Goal: Check status: Check status

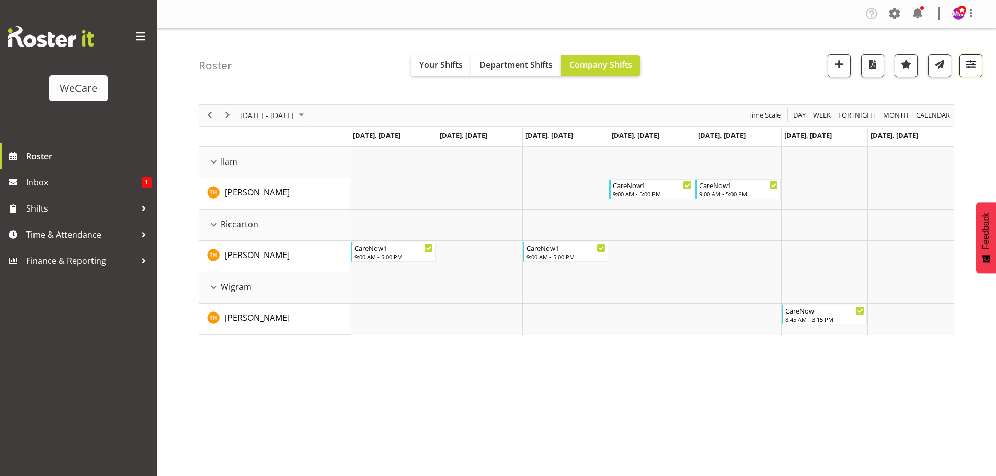
click at [976, 63] on span "button" at bounding box center [971, 64] width 14 height 14
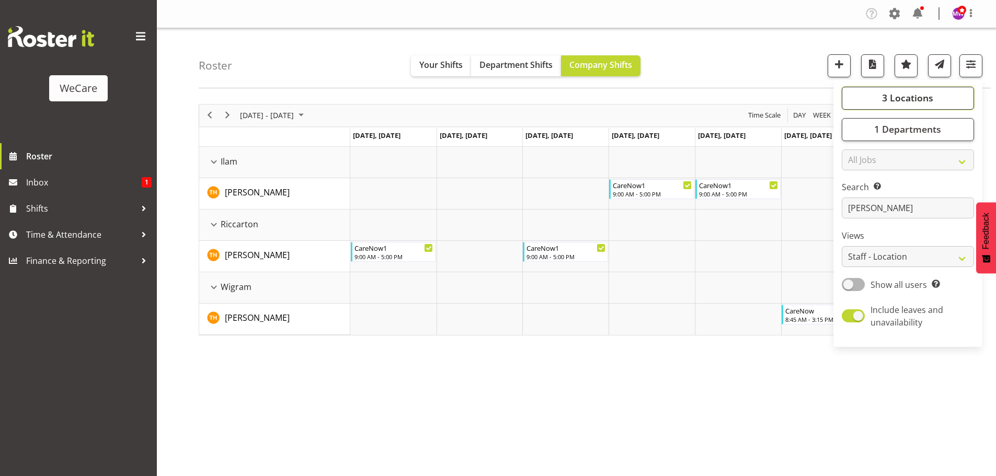
click at [942, 100] on button "3 Locations" at bounding box center [908, 98] width 132 height 23
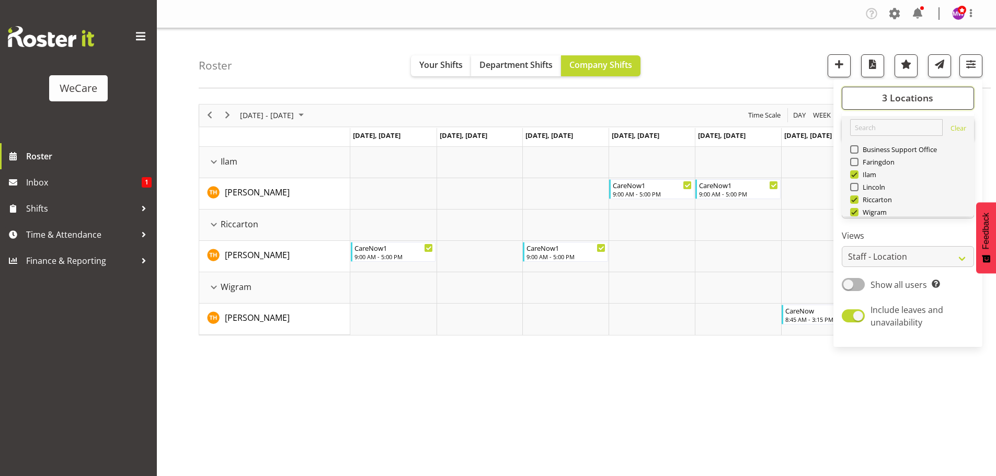
scroll to position [38, 0]
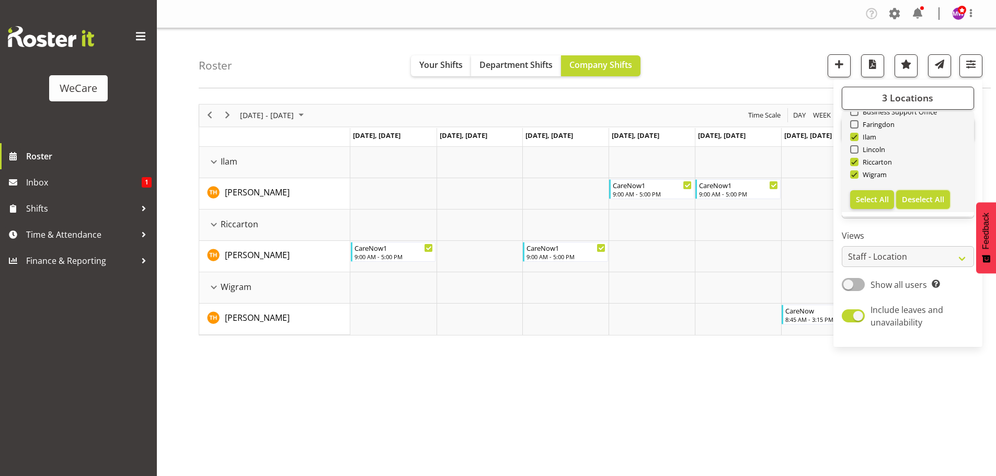
click at [923, 197] on span "Deselect All" at bounding box center [923, 199] width 42 height 10
checkbox input "false"
click at [852, 123] on span at bounding box center [854, 124] width 8 height 8
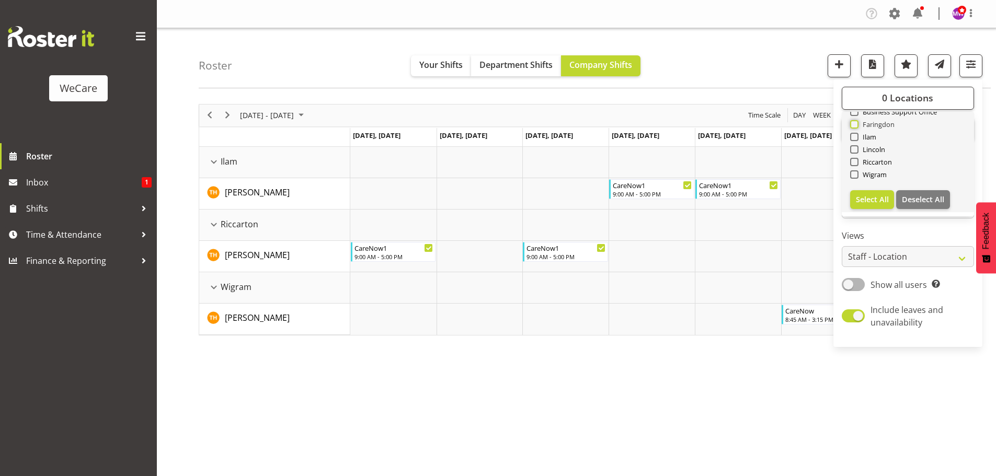
click at [852, 123] on input "Faringdon" at bounding box center [853, 124] width 7 height 7
checkbox input "true"
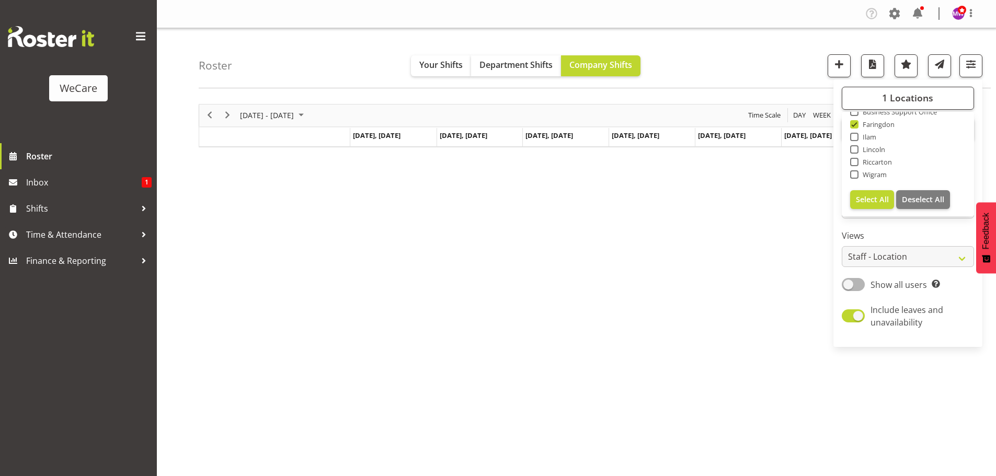
click at [767, 188] on div "[DATE] - [DATE] [DATE] Day Week Fortnight Month calendar Month Agenda Time Scal…" at bounding box center [597, 305] width 797 height 418
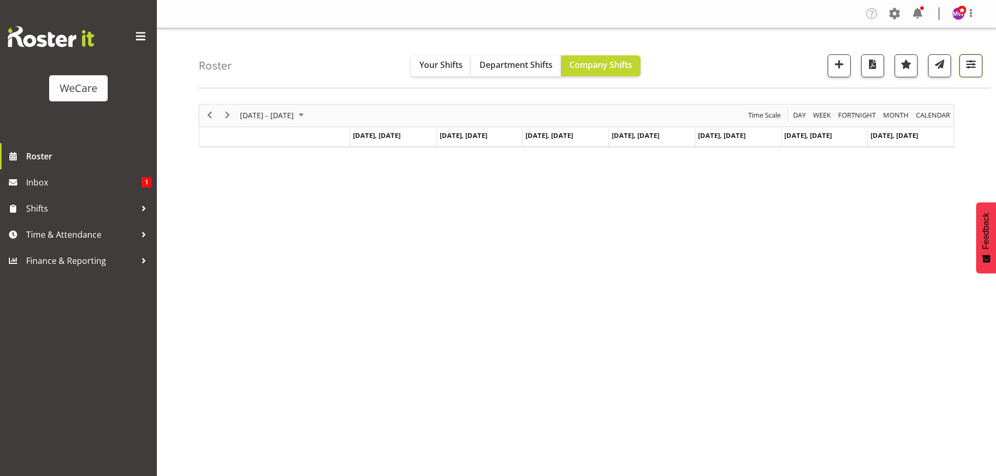
click at [970, 60] on span "button" at bounding box center [971, 64] width 14 height 14
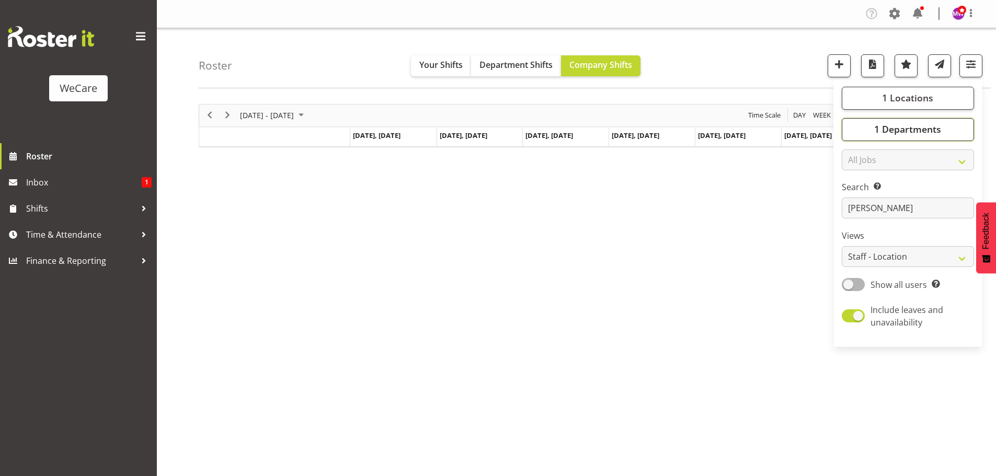
click at [921, 119] on button "1 Departments" at bounding box center [908, 129] width 132 height 23
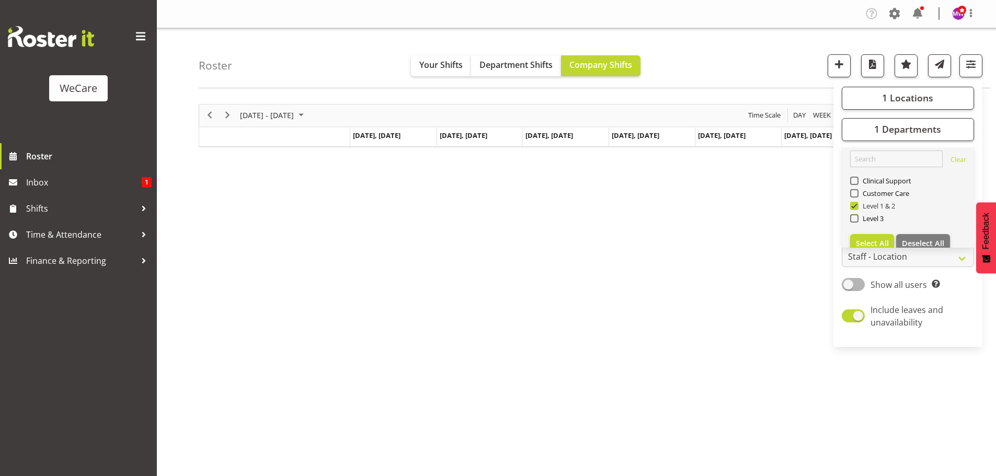
drag, startPoint x: 856, startPoint y: 194, endPoint x: 857, endPoint y: 187, distance: 6.9
click at [856, 202] on span at bounding box center [854, 206] width 8 height 8
click at [856, 202] on input "Level 1 & 2" at bounding box center [853, 205] width 7 height 7
checkbox input "false"
click at [856, 214] on span at bounding box center [854, 218] width 8 height 8
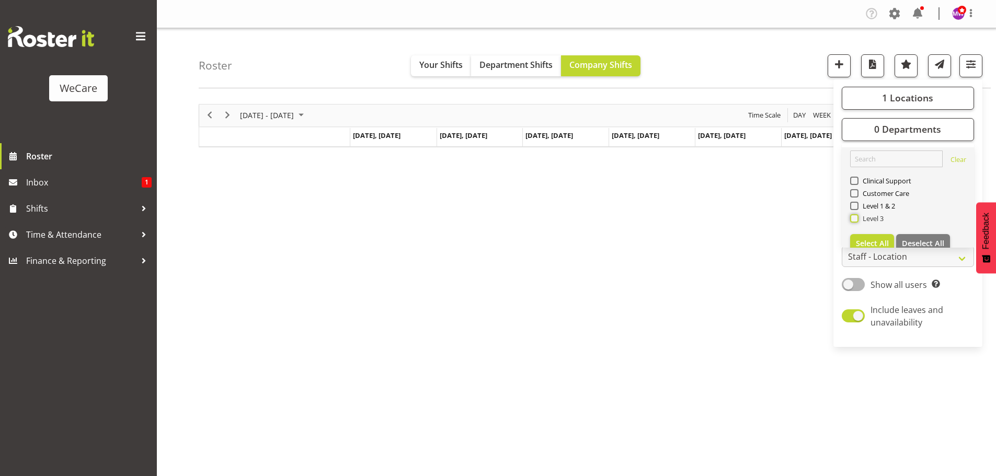
click at [856, 215] on input "Level 3" at bounding box center [853, 218] width 7 height 7
checkbox input "true"
click at [773, 254] on div "[DATE] - [DATE] [DATE] Day Week Fortnight Month calendar Month Agenda Time Scal…" at bounding box center [597, 305] width 797 height 418
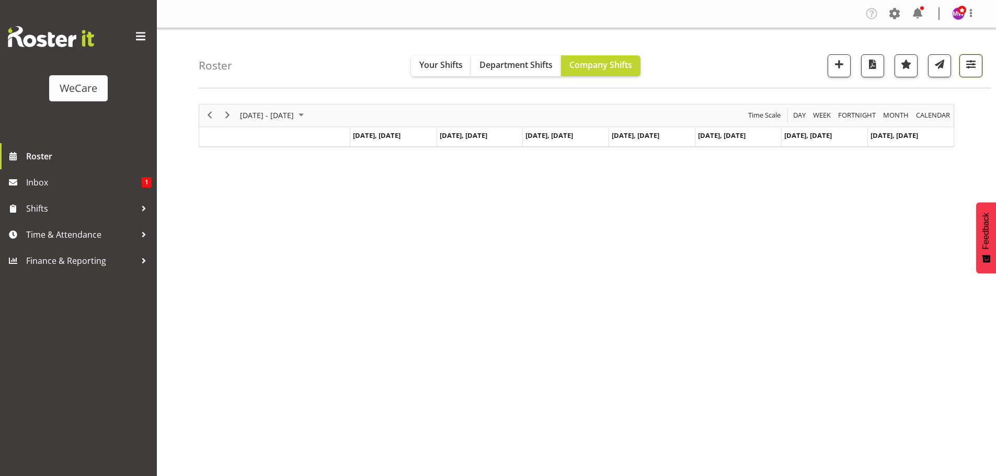
click at [976, 69] on span "button" at bounding box center [971, 64] width 14 height 14
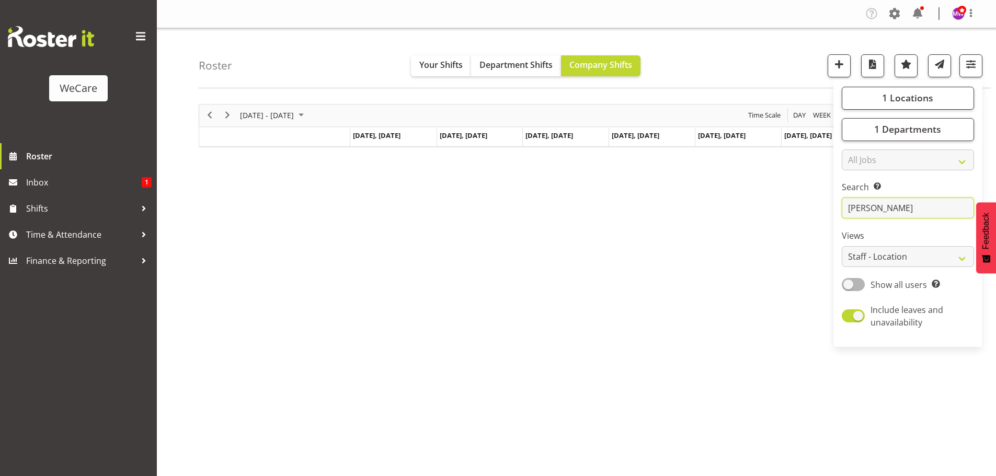
click at [874, 209] on input "[PERSON_NAME]" at bounding box center [908, 208] width 132 height 21
type input "t"
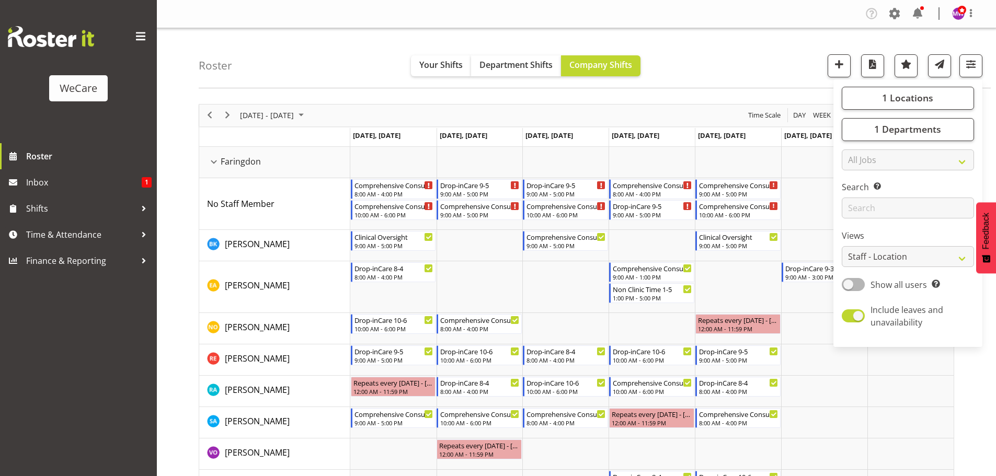
click at [328, 56] on div "Roster Your Shifts Department Shifts Company Shifts 1 Locations Clear Business …" at bounding box center [595, 58] width 792 height 60
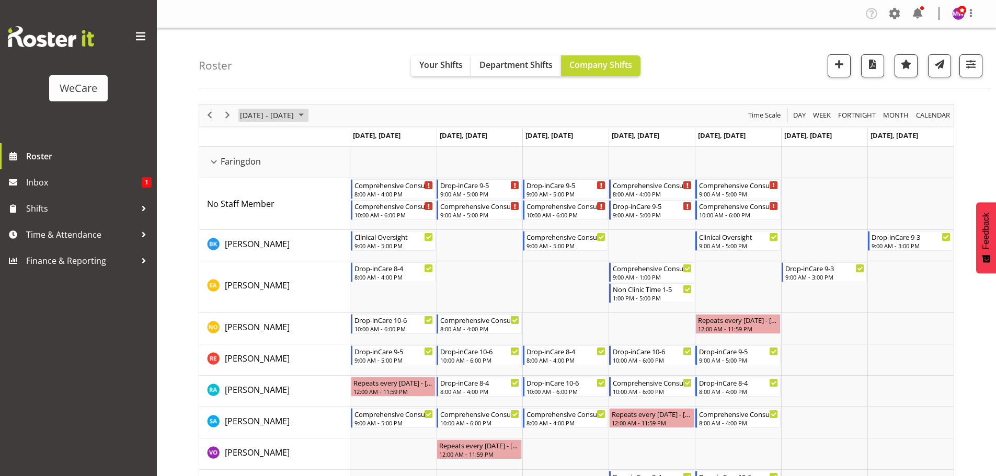
click at [295, 117] on span "[DATE] - [DATE]" at bounding box center [267, 115] width 56 height 13
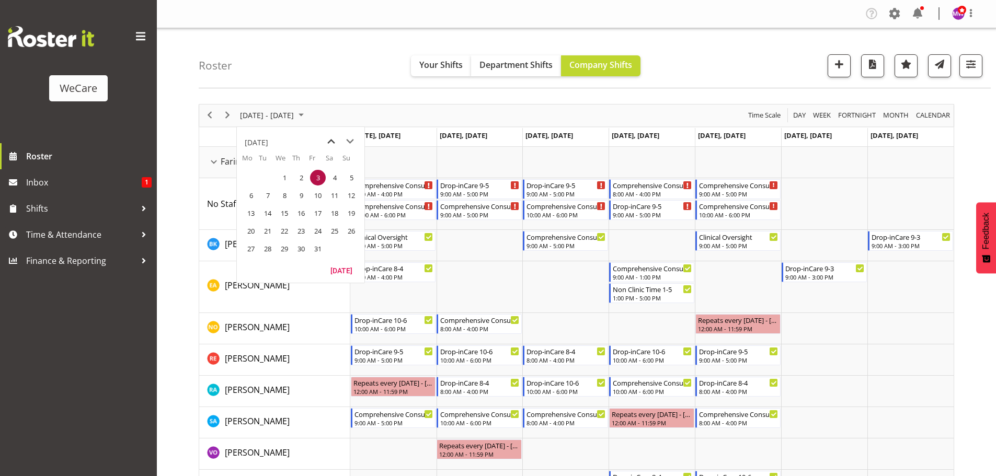
click at [333, 142] on span "previous month" at bounding box center [331, 141] width 18 height 19
click at [250, 196] on span "8" at bounding box center [251, 196] width 16 height 16
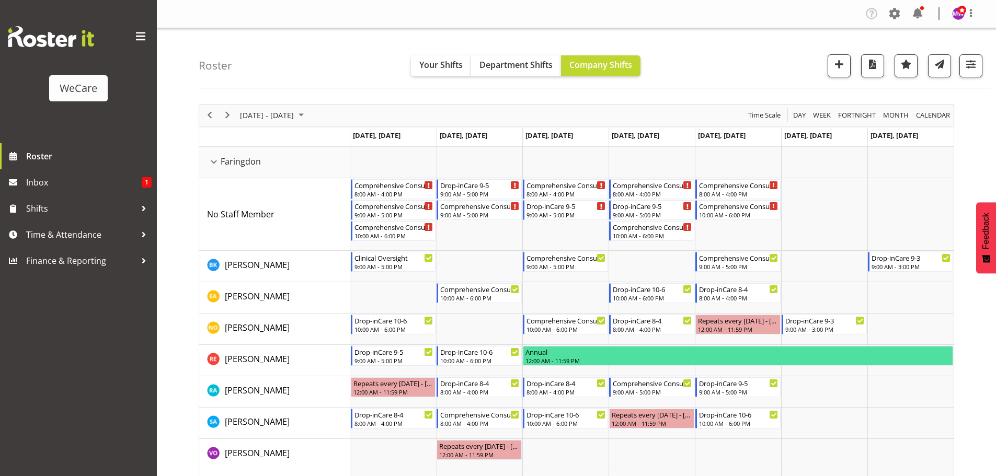
click at [332, 65] on div "Roster Your Shifts Department Shifts Company Shifts 1 Locations Clear Business …" at bounding box center [595, 58] width 792 height 60
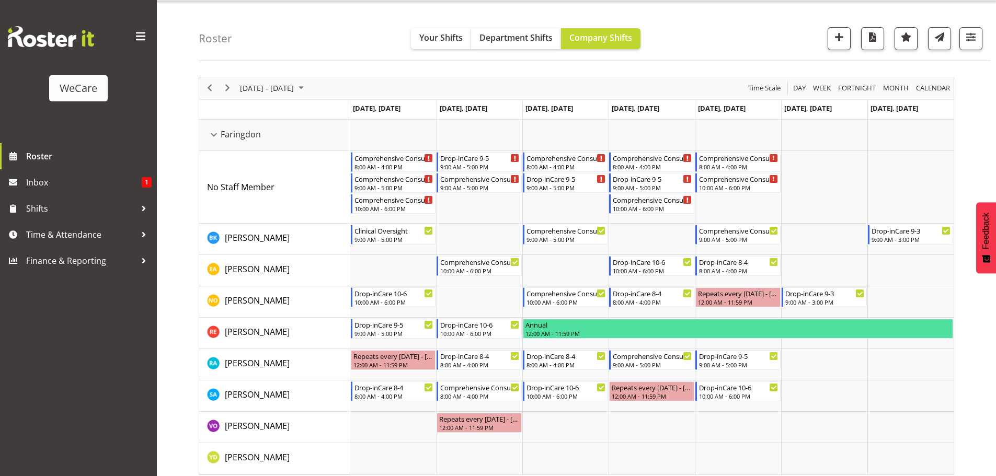
scroll to position [38, 0]
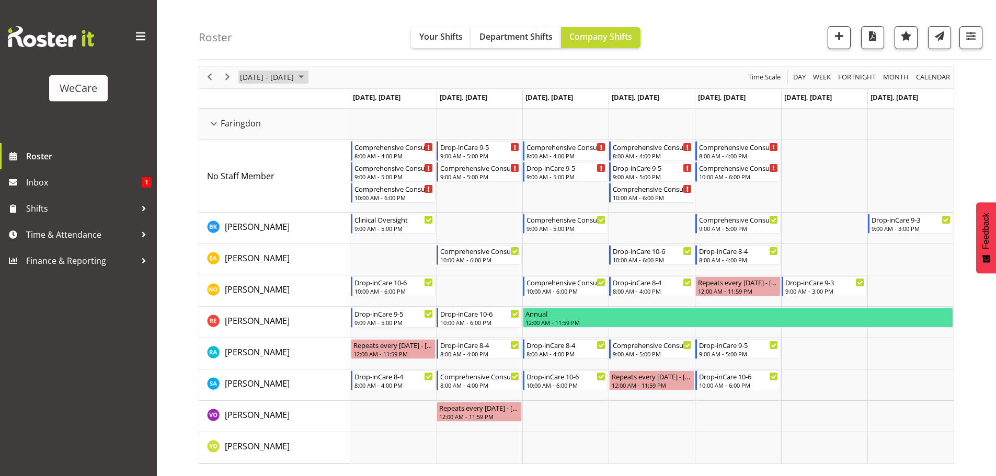
click at [295, 77] on span "[DATE] - [DATE]" at bounding box center [267, 77] width 56 height 13
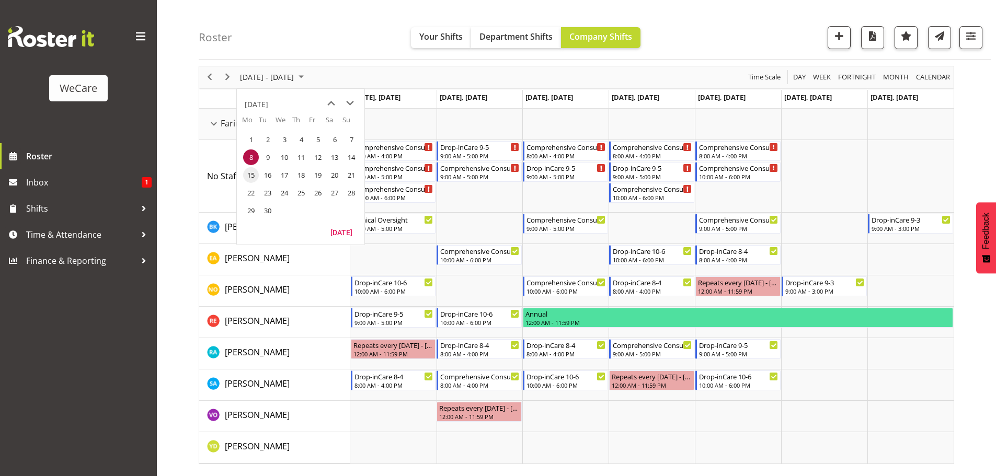
click at [252, 172] on span "15" at bounding box center [251, 175] width 16 height 16
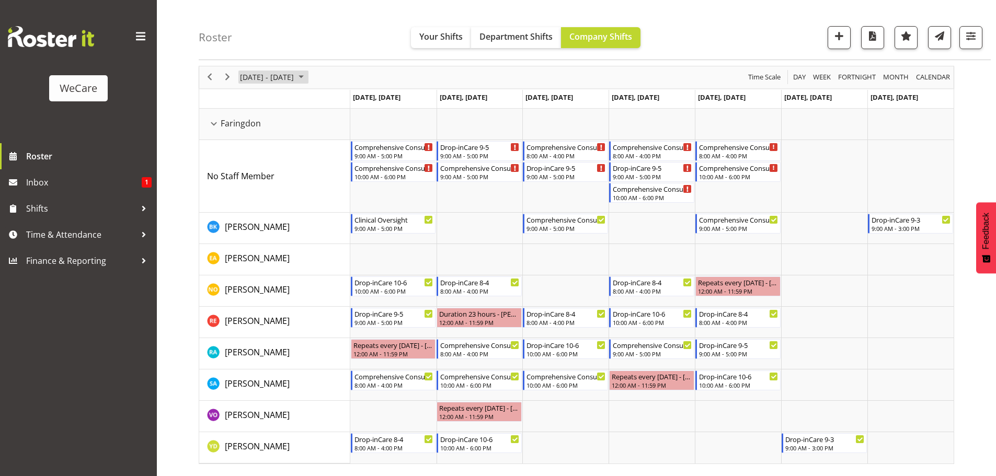
click at [262, 79] on span "[DATE] - [DATE]" at bounding box center [267, 77] width 56 height 13
click at [251, 191] on span "22" at bounding box center [251, 193] width 16 height 16
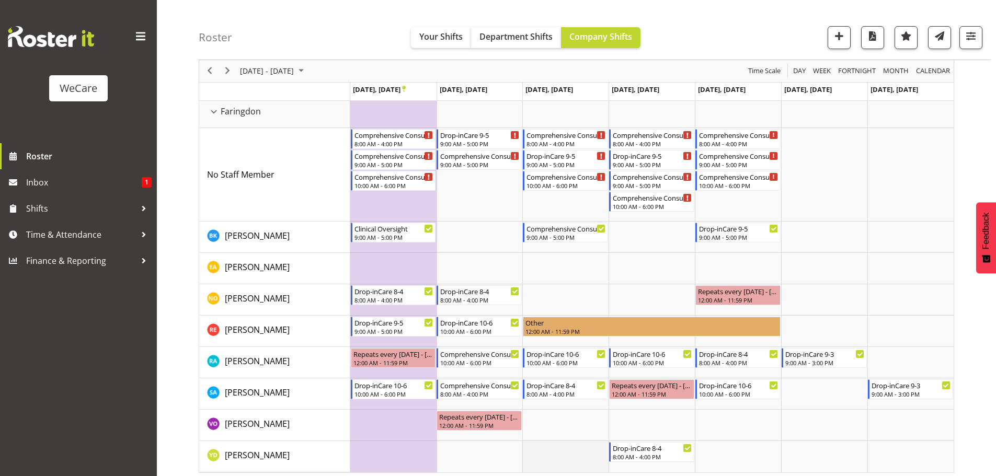
scroll to position [55, 0]
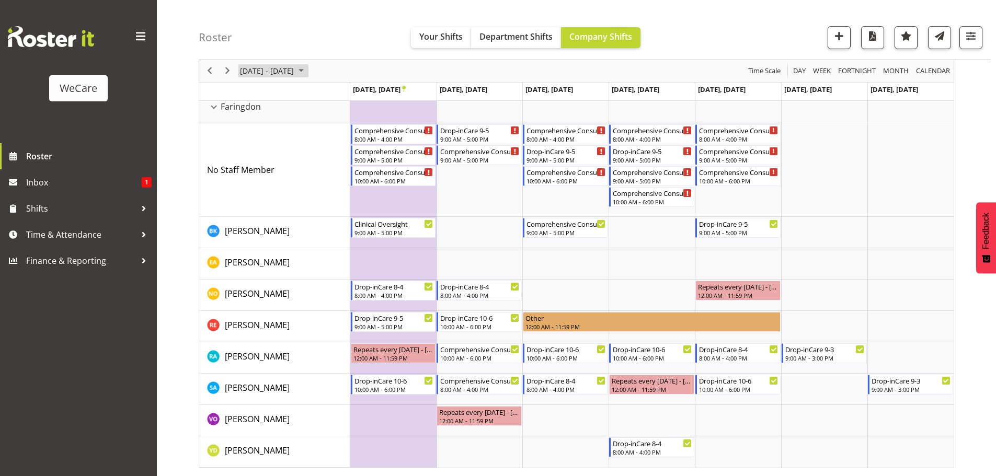
click at [287, 69] on span "[DATE] - [DATE]" at bounding box center [267, 71] width 56 height 13
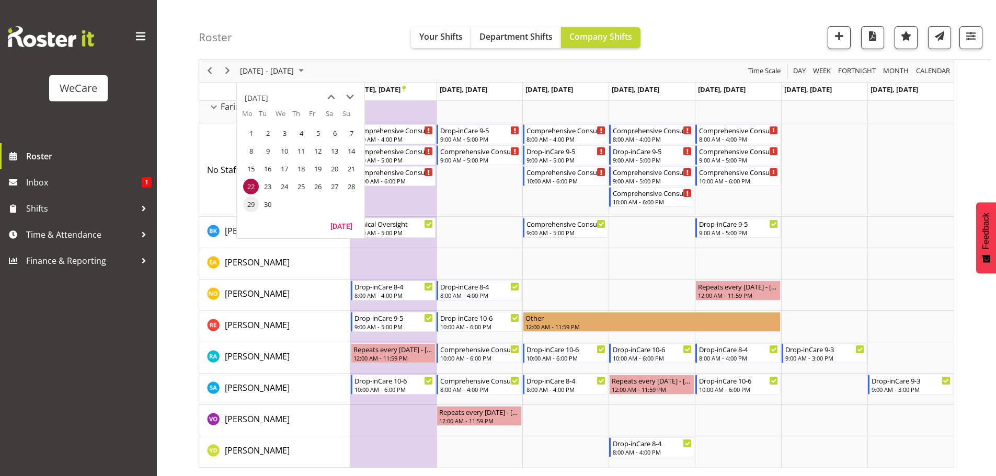
click at [251, 202] on span "29" at bounding box center [251, 205] width 16 height 16
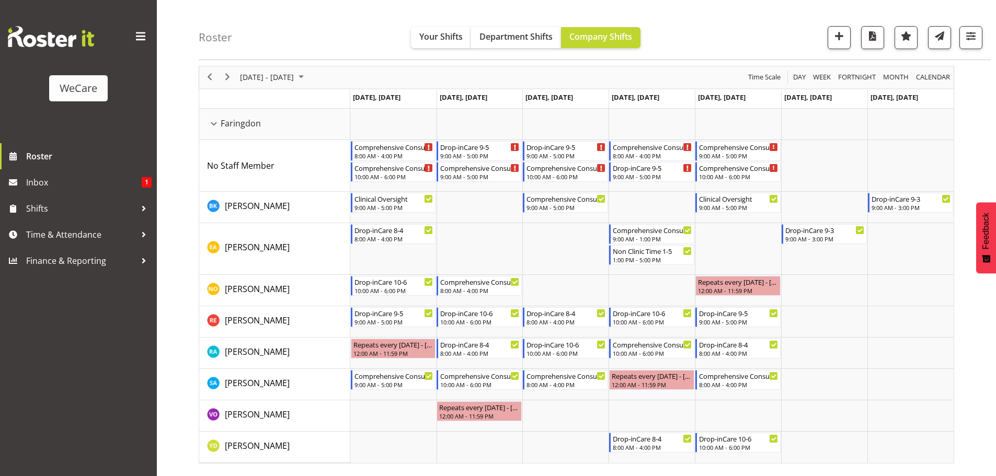
click at [282, 67] on div "[DATE] - [DATE]" at bounding box center [273, 77] width 74 height 22
click at [351, 102] on span "next month" at bounding box center [350, 103] width 18 height 19
click at [253, 155] on span "6" at bounding box center [251, 157] width 16 height 16
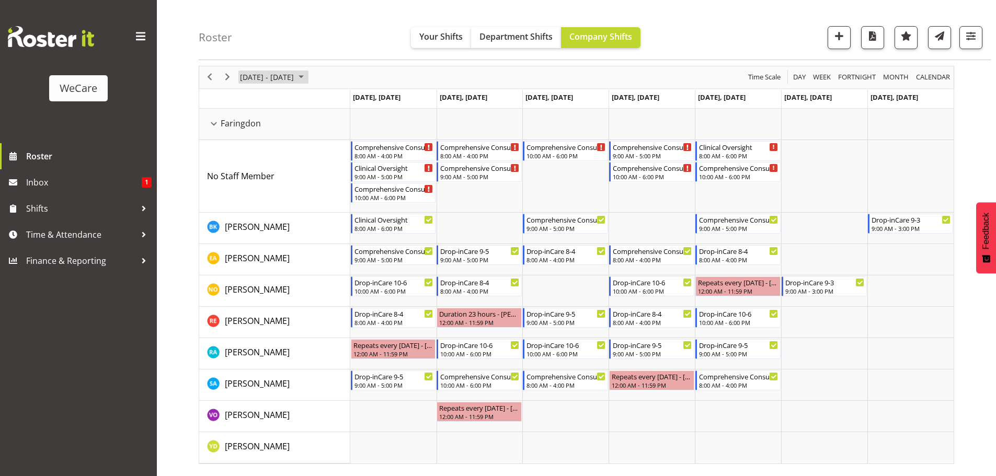
click at [295, 78] on span "[DATE] - [DATE]" at bounding box center [267, 77] width 56 height 13
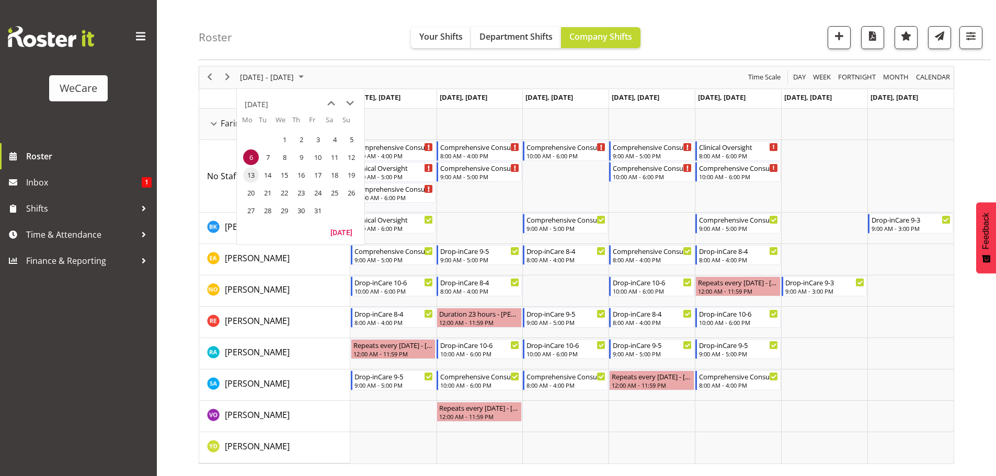
click at [249, 178] on span "13" at bounding box center [251, 175] width 16 height 16
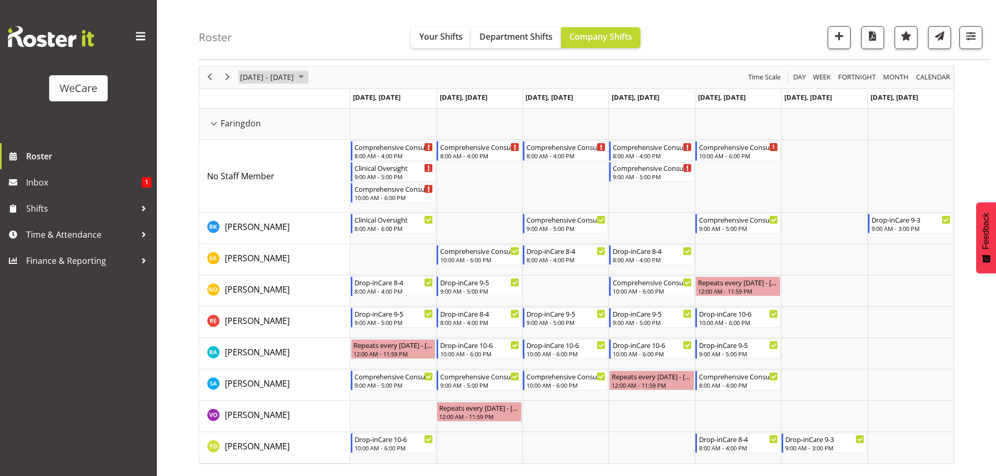
click at [295, 80] on span "[DATE] - [DATE]" at bounding box center [267, 77] width 56 height 13
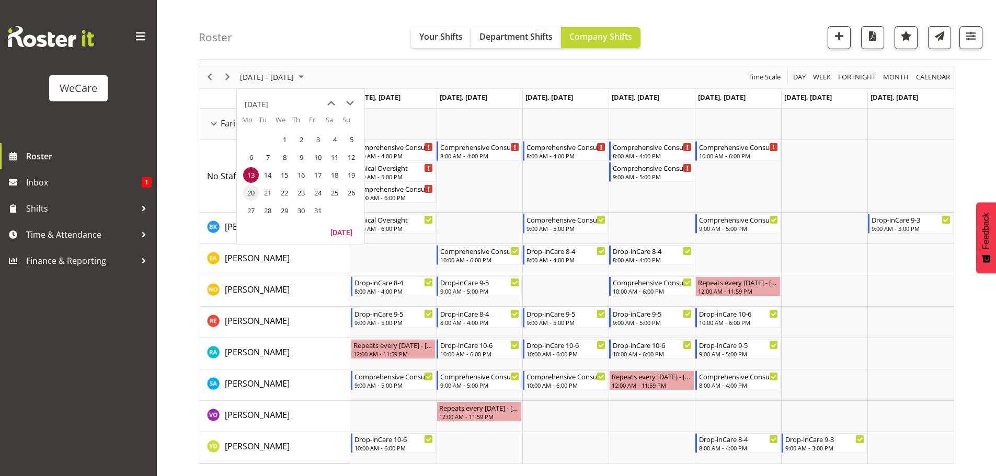
click at [256, 194] on span "20" at bounding box center [251, 193] width 16 height 16
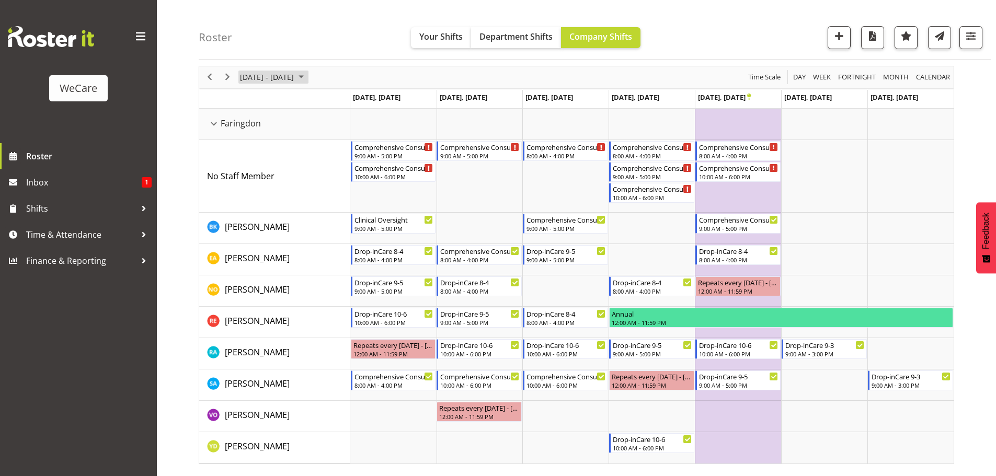
click at [275, 71] on span "[DATE] - [DATE]" at bounding box center [267, 77] width 56 height 13
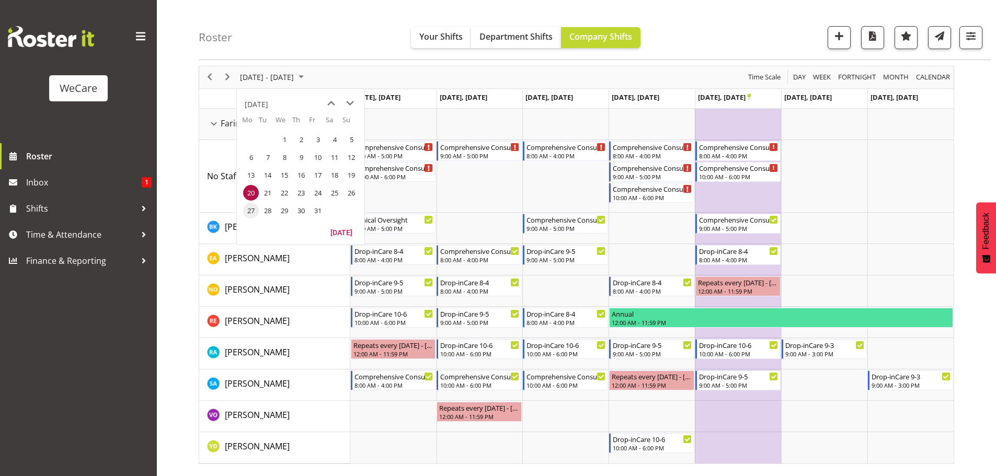
click at [249, 208] on span "27" at bounding box center [251, 211] width 16 height 16
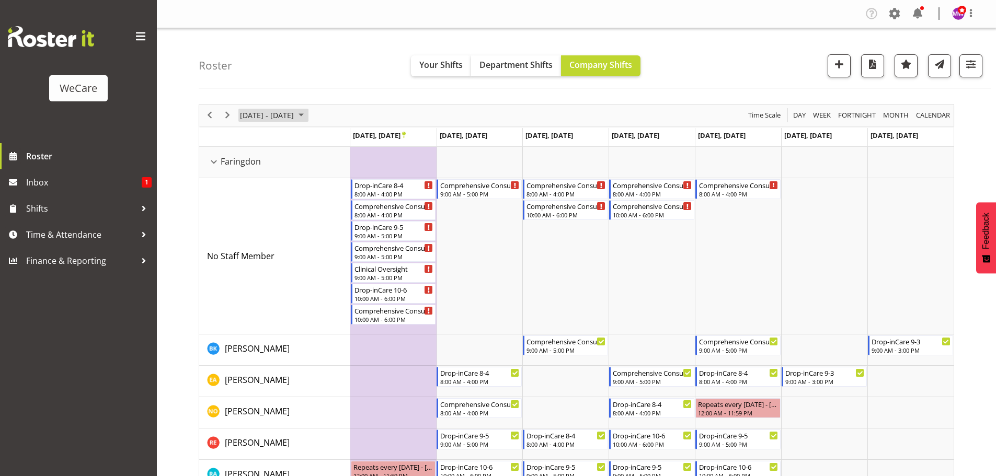
click at [267, 116] on span "[DATE] - [DATE]" at bounding box center [267, 115] width 56 height 13
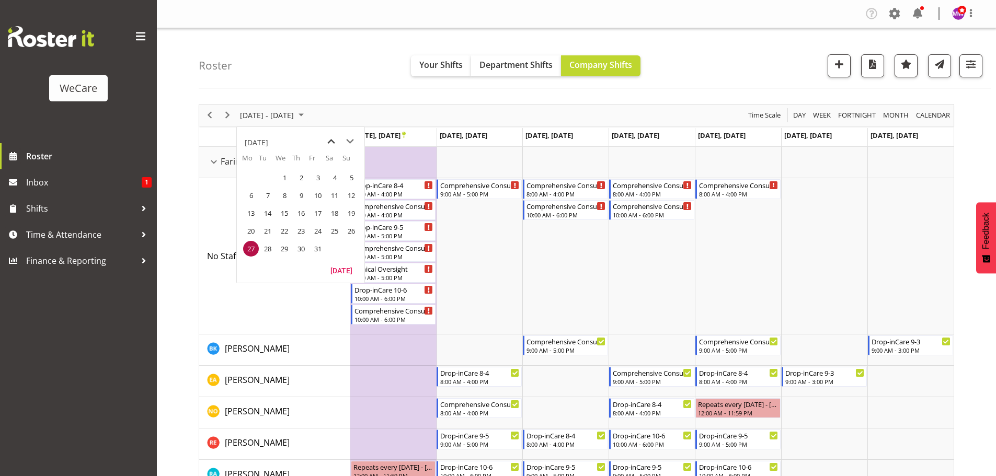
click at [335, 144] on span "previous month" at bounding box center [331, 141] width 18 height 19
click at [254, 180] on span "1" at bounding box center [251, 178] width 16 height 16
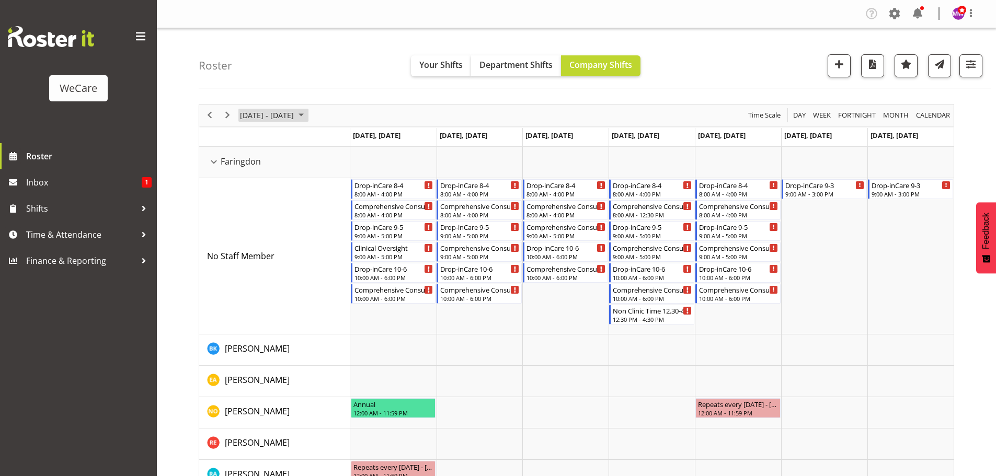
click at [295, 119] on span "[DATE] - [DATE]" at bounding box center [267, 115] width 56 height 13
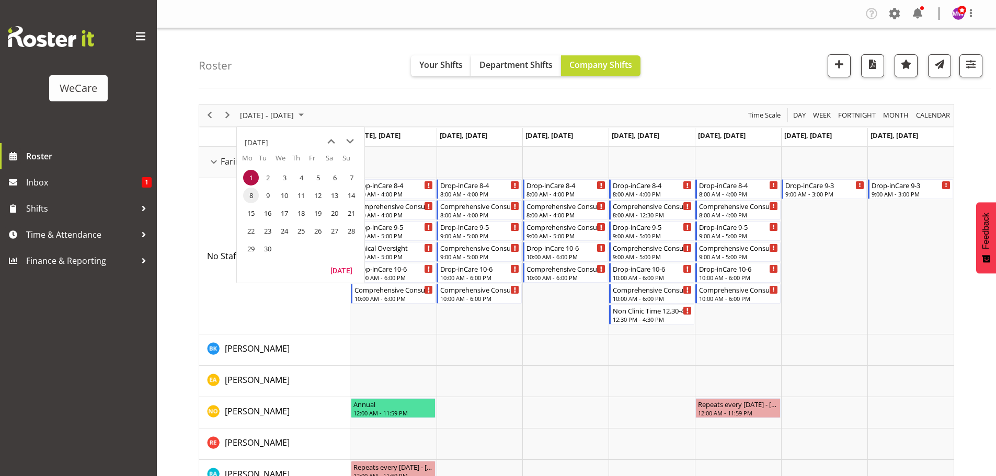
click at [250, 191] on span "8" at bounding box center [251, 196] width 16 height 16
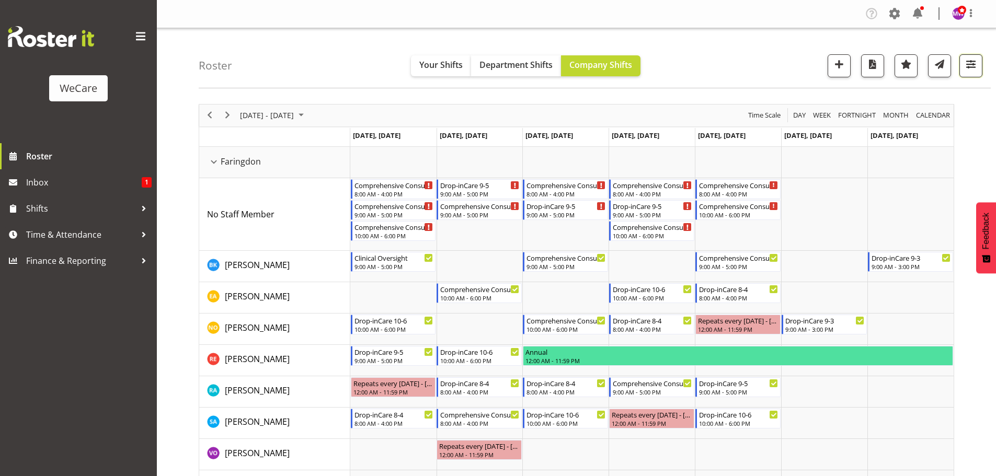
click at [974, 62] on span "button" at bounding box center [971, 64] width 14 height 14
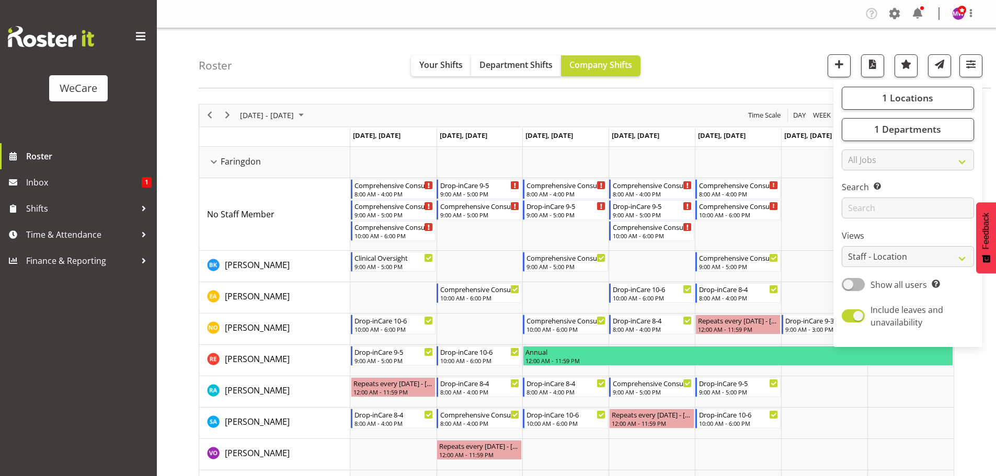
click at [910, 111] on div "1 Locations Clear Business Support Office [GEOGRAPHIC_DATA] Ilam [GEOGRAPHIC_DA…" at bounding box center [907, 213] width 149 height 259
click at [908, 97] on span "1 Locations" at bounding box center [907, 97] width 51 height 13
click at [856, 189] on span at bounding box center [854, 187] width 8 height 8
click at [856, 189] on input "Lincoln" at bounding box center [853, 186] width 7 height 7
checkbox input "true"
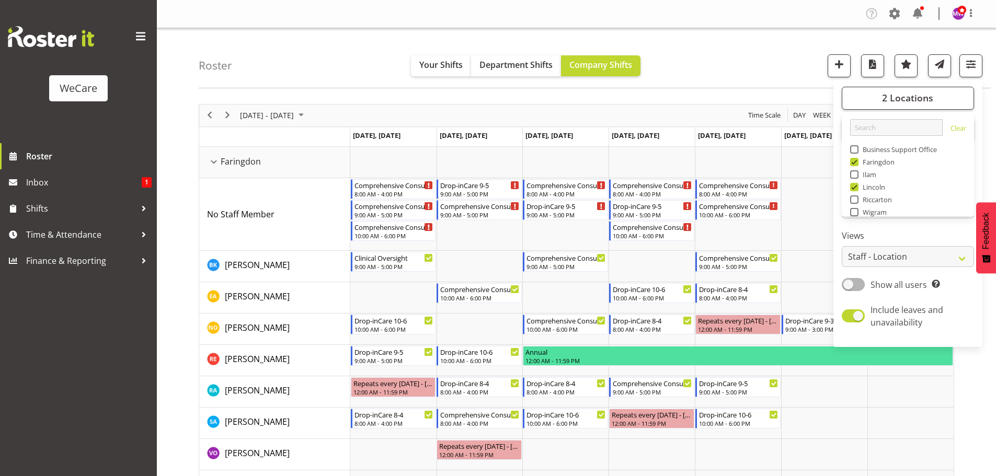
click at [727, 60] on div "Roster Your Shifts Department Shifts Company Shifts 2 Locations Clear Business …" at bounding box center [595, 58] width 792 height 60
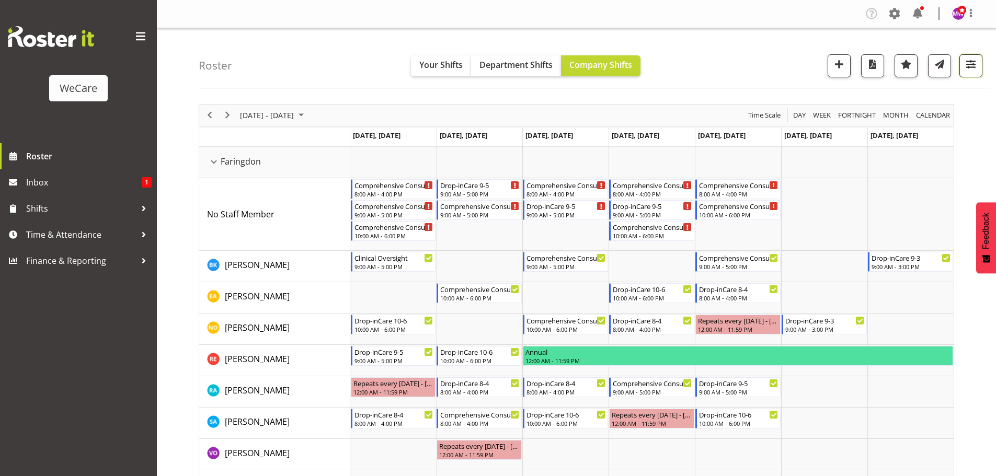
drag, startPoint x: 975, startPoint y: 62, endPoint x: 913, endPoint y: 178, distance: 131.9
click at [975, 62] on span "button" at bounding box center [971, 64] width 14 height 14
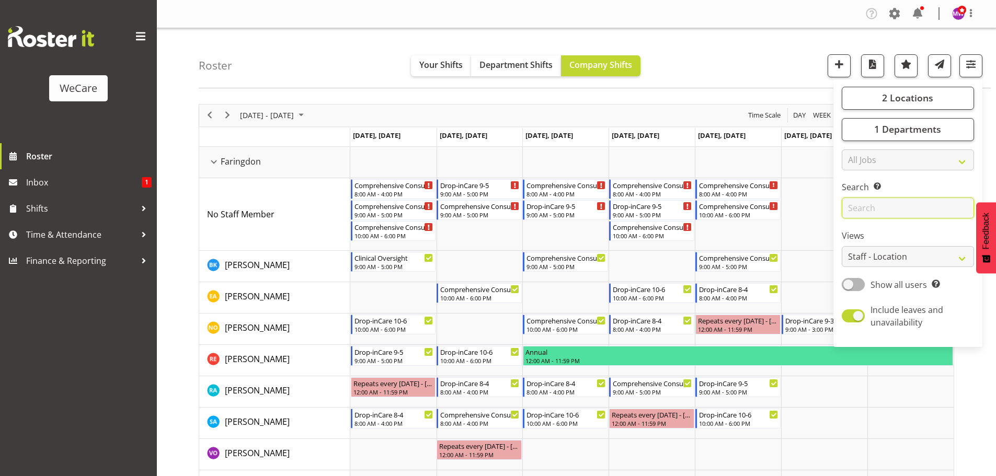
click at [885, 207] on input "text" at bounding box center [908, 208] width 132 height 21
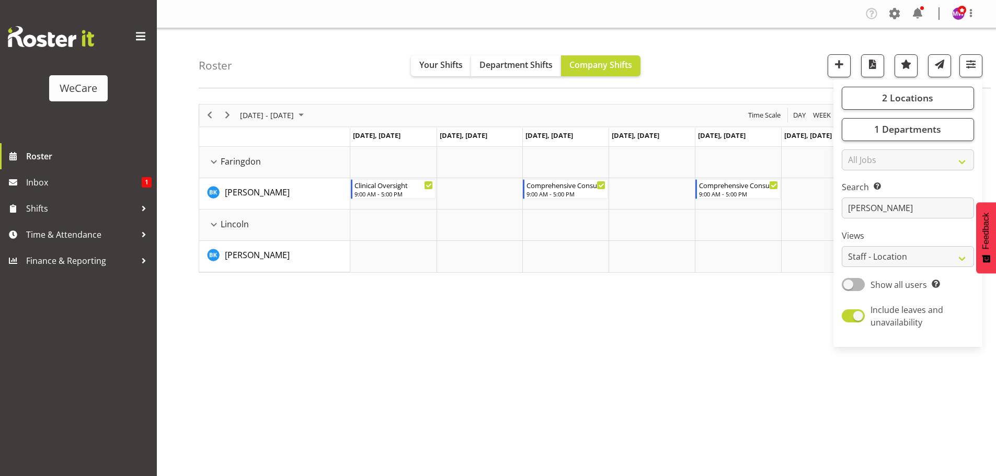
click at [562, 332] on div "[DATE] - [DATE] [DATE] Day Week Fortnight Month calendar Month Agenda Time Scal…" at bounding box center [597, 305] width 797 height 418
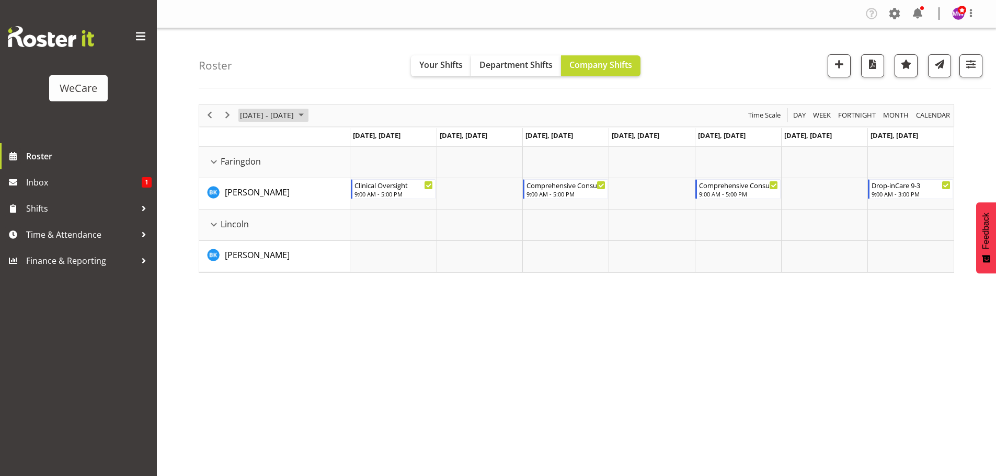
click at [287, 114] on span "[DATE] - [DATE]" at bounding box center [267, 115] width 56 height 13
click at [254, 210] on span "15" at bounding box center [251, 213] width 16 height 16
click at [294, 112] on span "[DATE] - [DATE]" at bounding box center [267, 115] width 56 height 13
click at [252, 234] on span "22" at bounding box center [251, 231] width 16 height 16
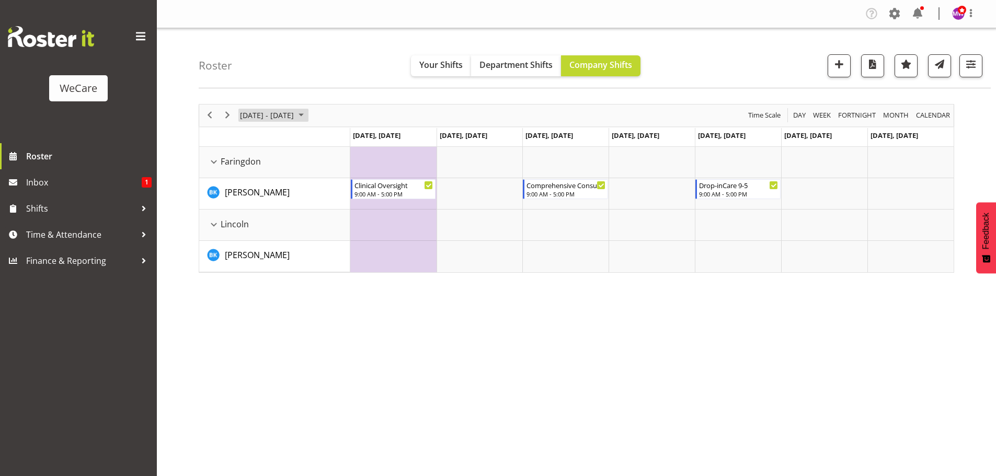
click at [295, 118] on span "[DATE] - [DATE]" at bounding box center [267, 115] width 56 height 13
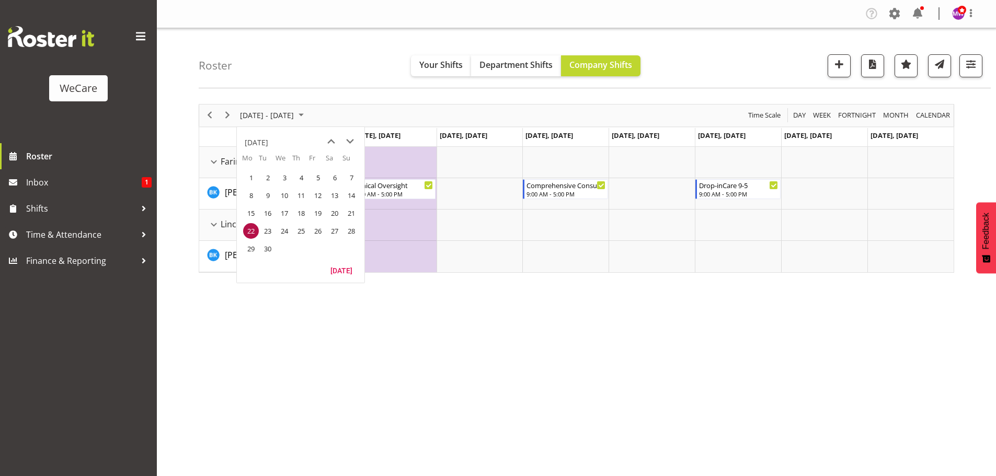
click at [245, 248] on span "29" at bounding box center [251, 249] width 16 height 16
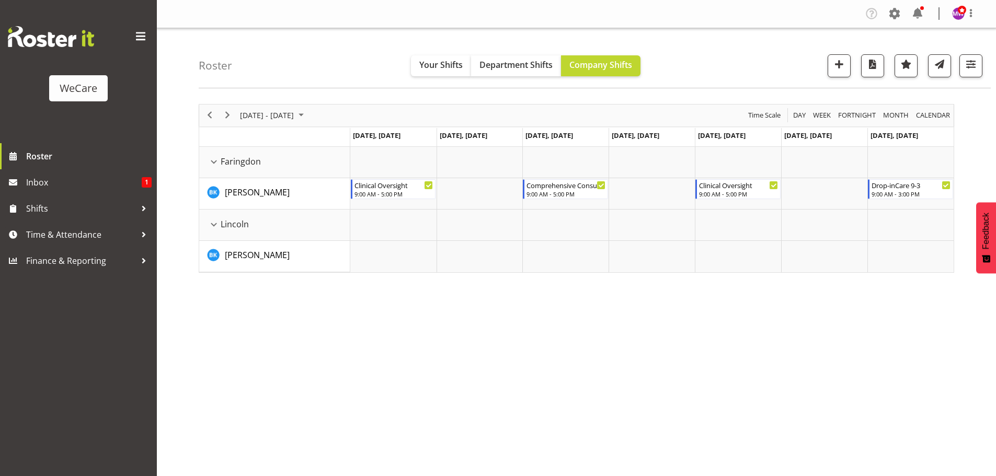
click at [272, 108] on div "[DATE] - [DATE]" at bounding box center [273, 116] width 74 height 22
click at [350, 142] on span "next month" at bounding box center [350, 141] width 18 height 19
drag, startPoint x: 248, startPoint y: 192, endPoint x: 278, endPoint y: 205, distance: 31.8
click at [248, 193] on span "6" at bounding box center [251, 196] width 16 height 16
click at [286, 119] on span "[DATE] - [DATE]" at bounding box center [267, 115] width 56 height 13
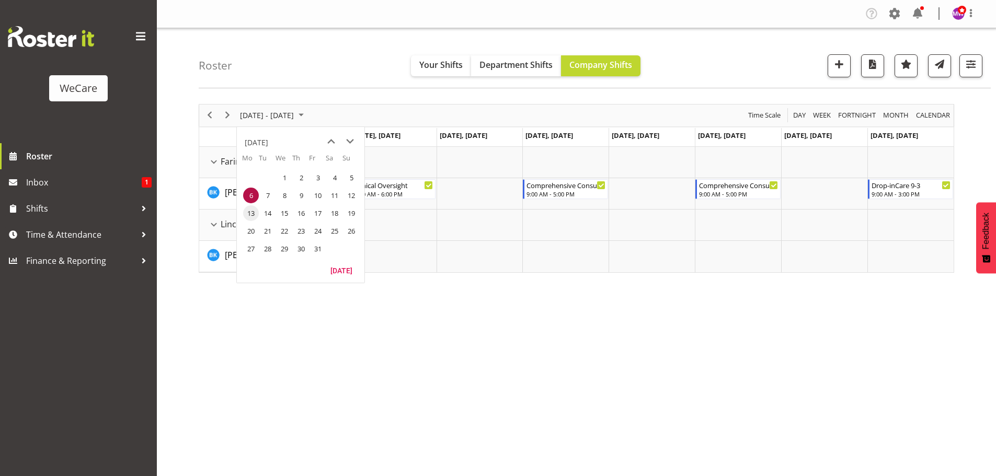
click at [253, 216] on span "13" at bounding box center [251, 213] width 16 height 16
drag, startPoint x: 254, startPoint y: 117, endPoint x: 297, endPoint y: 305, distance: 193.1
click at [256, 116] on span "[DATE] - [DATE]" at bounding box center [267, 115] width 56 height 13
click at [252, 234] on span "20" at bounding box center [251, 231] width 16 height 16
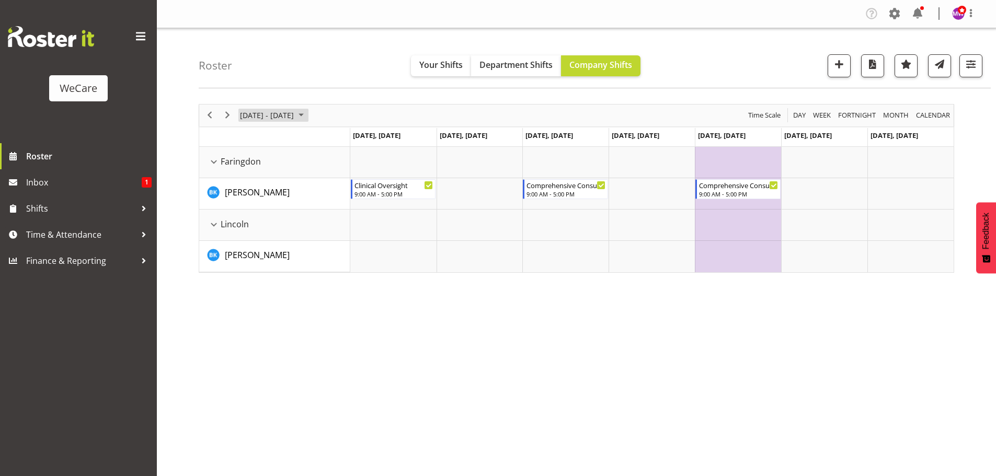
click at [290, 116] on span "[DATE] - [DATE]" at bounding box center [267, 115] width 56 height 13
click at [248, 250] on span "27" at bounding box center [251, 249] width 16 height 16
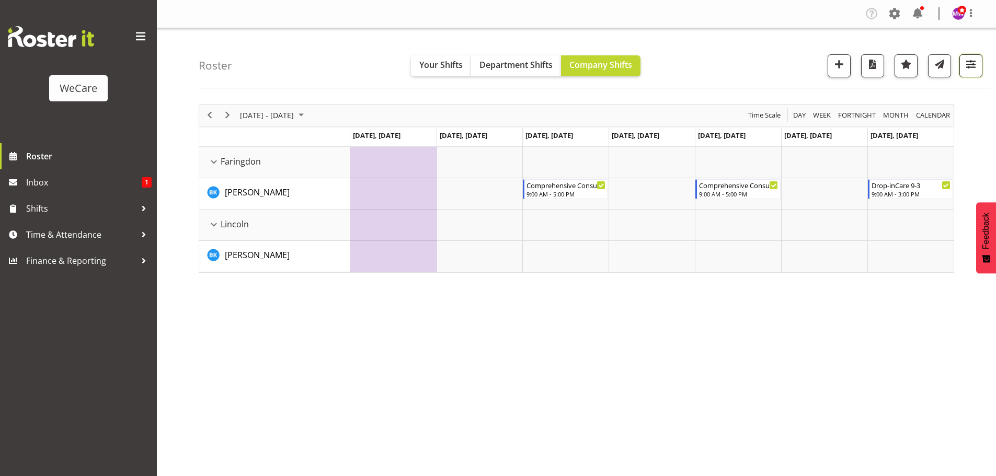
click at [972, 64] on span "button" at bounding box center [971, 64] width 14 height 14
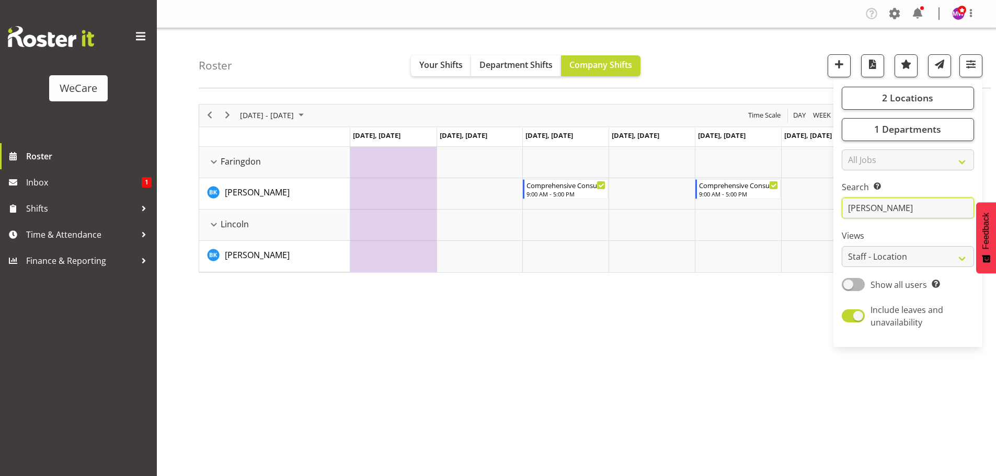
click at [873, 209] on input "[PERSON_NAME]" at bounding box center [908, 208] width 132 height 21
type input "b"
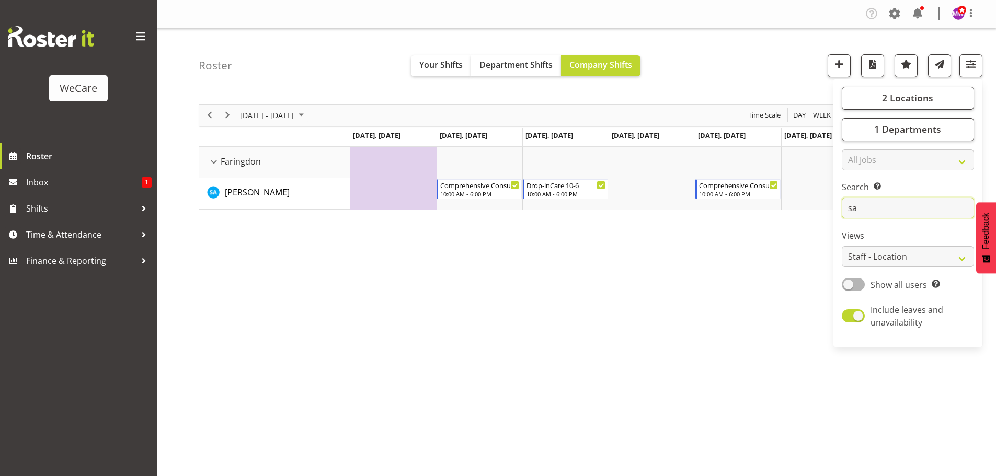
type input "sa"
click at [470, 263] on div "[DATE] - [DATE] [DATE] Day Week Fortnight Month calendar Month Agenda Time Scal…" at bounding box center [597, 305] width 797 height 418
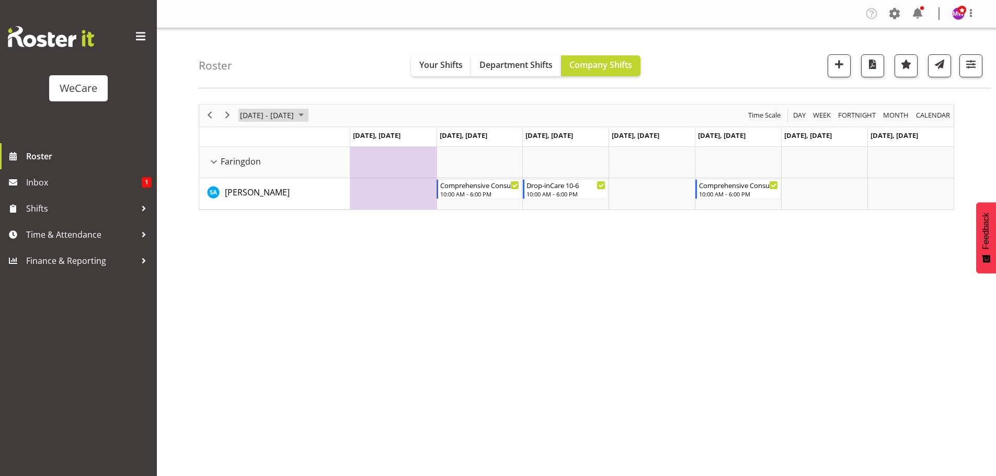
click at [286, 121] on span "[DATE] - [DATE]" at bounding box center [267, 115] width 56 height 13
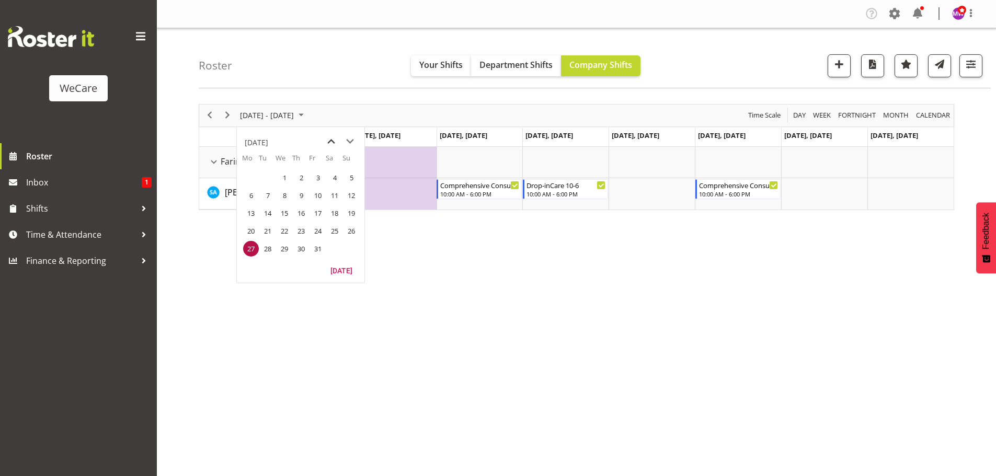
click at [327, 141] on span "previous month" at bounding box center [331, 141] width 18 height 19
click at [348, 139] on span "next month" at bounding box center [350, 141] width 18 height 19
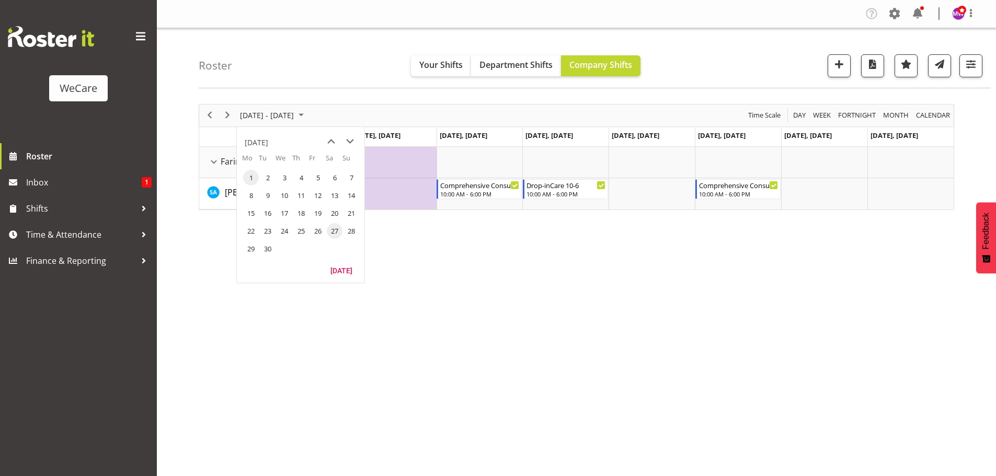
click at [249, 180] on span "1" at bounding box center [251, 178] width 16 height 16
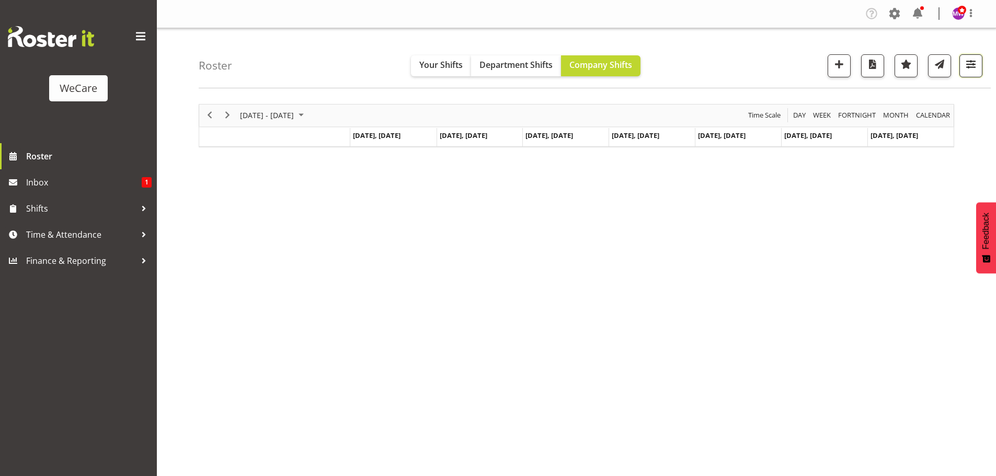
click at [975, 70] on span "button" at bounding box center [971, 64] width 14 height 14
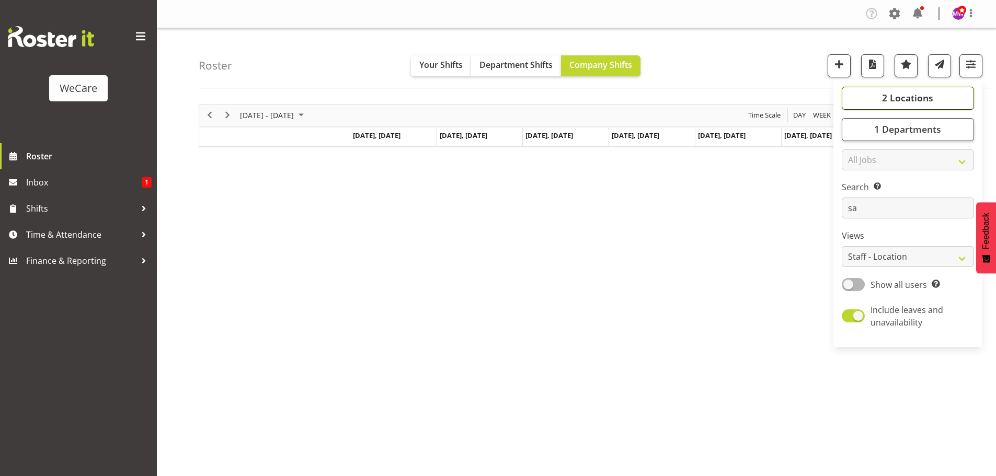
click at [934, 104] on button "2 Locations" at bounding box center [908, 98] width 132 height 23
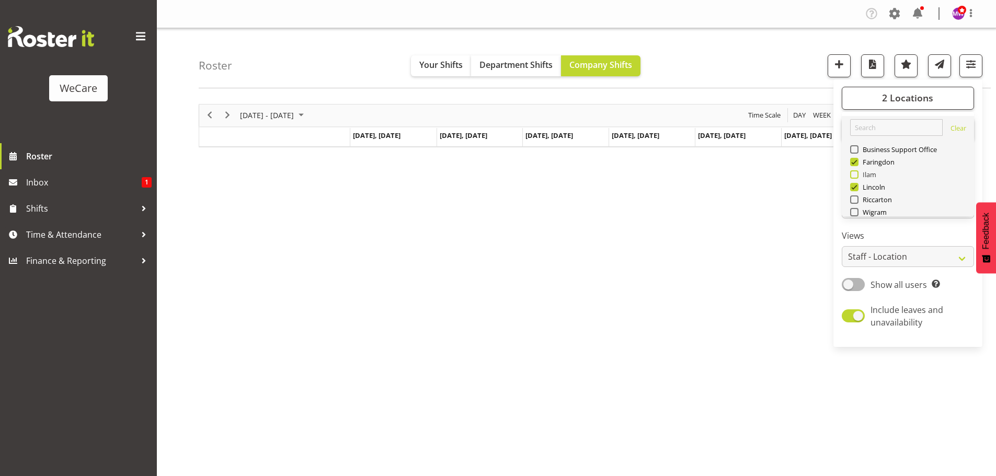
click at [854, 173] on span at bounding box center [854, 174] width 8 height 8
click at [854, 173] on input "Ilam" at bounding box center [853, 174] width 7 height 7
checkbox input "true"
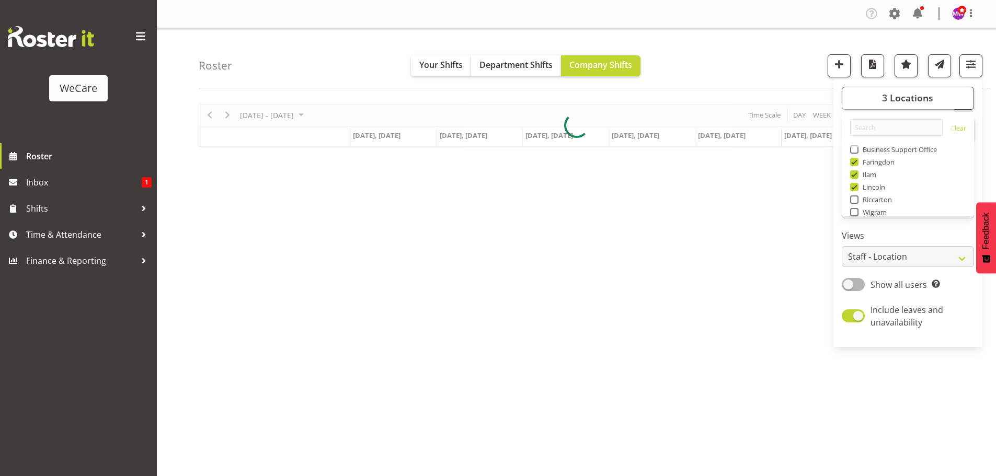
click at [771, 211] on div "[DATE] - [DATE] [DATE] Day Week Fortnight Month calendar Month Agenda Time Scal…" at bounding box center [597, 305] width 797 height 418
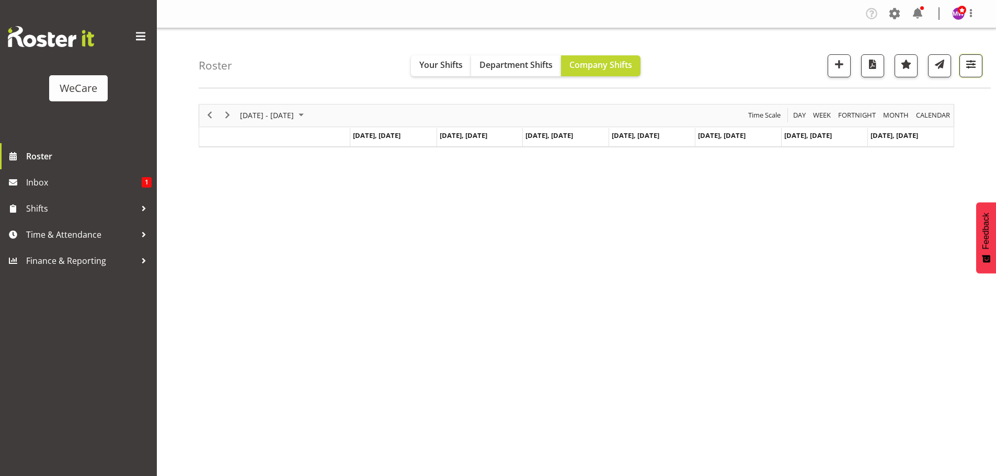
click at [970, 62] on span "button" at bounding box center [971, 64] width 14 height 14
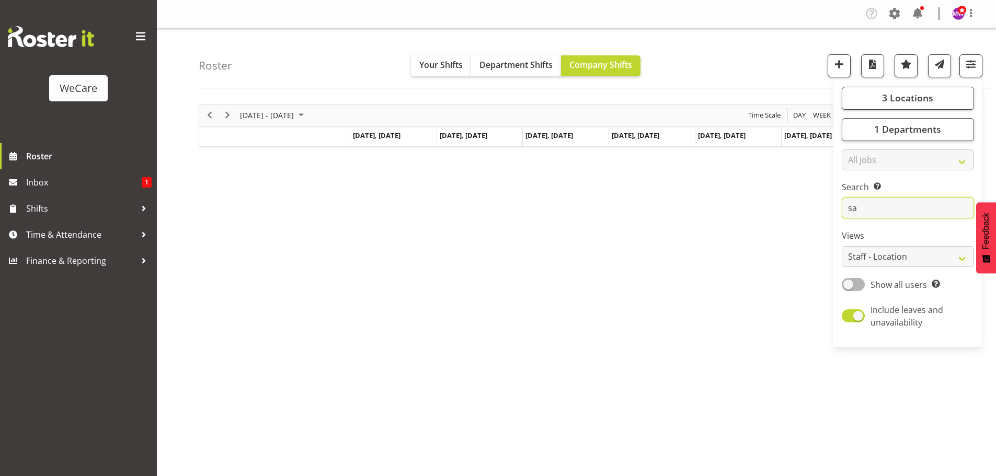
click at [900, 207] on input "sa" at bounding box center [908, 208] width 132 height 21
drag, startPoint x: 663, startPoint y: 337, endPoint x: 659, endPoint y: 333, distance: 5.9
click at [663, 337] on div "[DATE] - [DATE] [DATE] Day Week Fortnight Month calendar Month Agenda Time Scal…" at bounding box center [597, 305] width 797 height 418
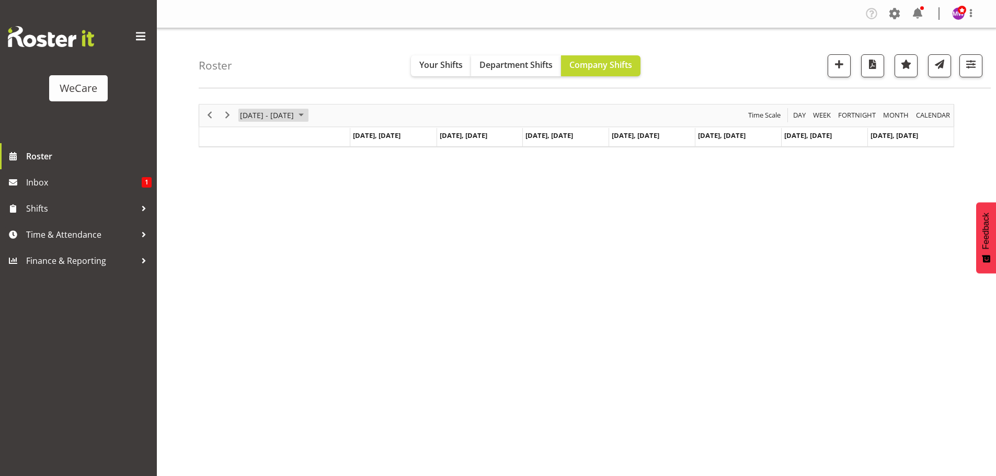
click at [295, 110] on span "[DATE] - [DATE]" at bounding box center [267, 115] width 56 height 13
click at [246, 192] on span "8" at bounding box center [251, 196] width 16 height 16
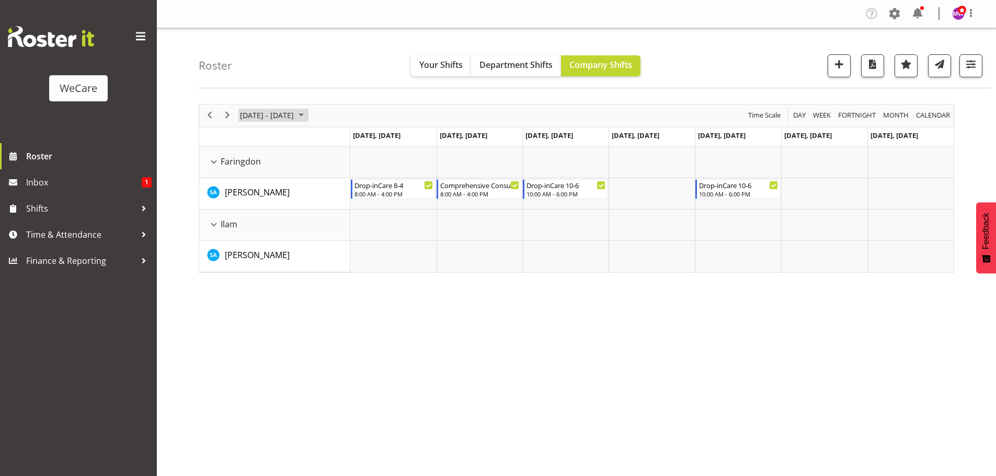
click at [295, 114] on span "[DATE] - [DATE]" at bounding box center [267, 115] width 56 height 13
click at [256, 180] on span "1" at bounding box center [251, 178] width 16 height 16
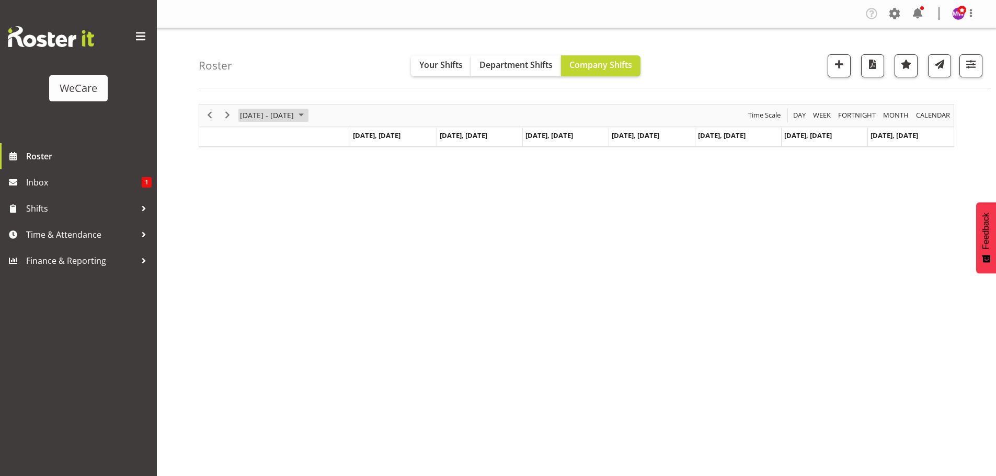
click at [307, 118] on span "September 2025" at bounding box center [301, 115] width 13 height 13
click at [334, 143] on span "previous month" at bounding box center [331, 141] width 18 height 19
click at [249, 230] on span "18" at bounding box center [251, 231] width 16 height 16
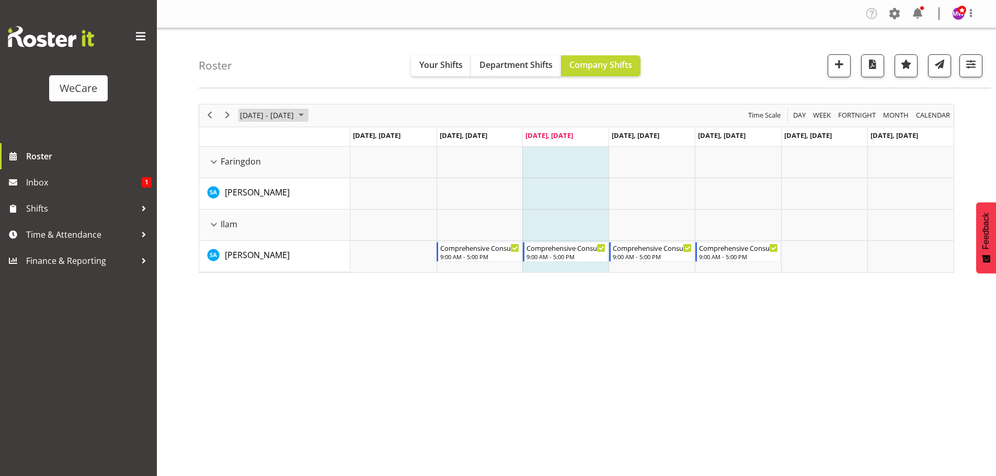
click at [294, 112] on span "[DATE] - [DATE]" at bounding box center [267, 115] width 56 height 13
click at [250, 240] on tbody "28 29 30 31 1 2 3 4 5 6 7 8 9 10 11 12 13 14 15 16 17 18 19 20 21 22 23 24 25 2…" at bounding box center [300, 213] width 117 height 89
click at [247, 252] on span "25" at bounding box center [251, 249] width 16 height 16
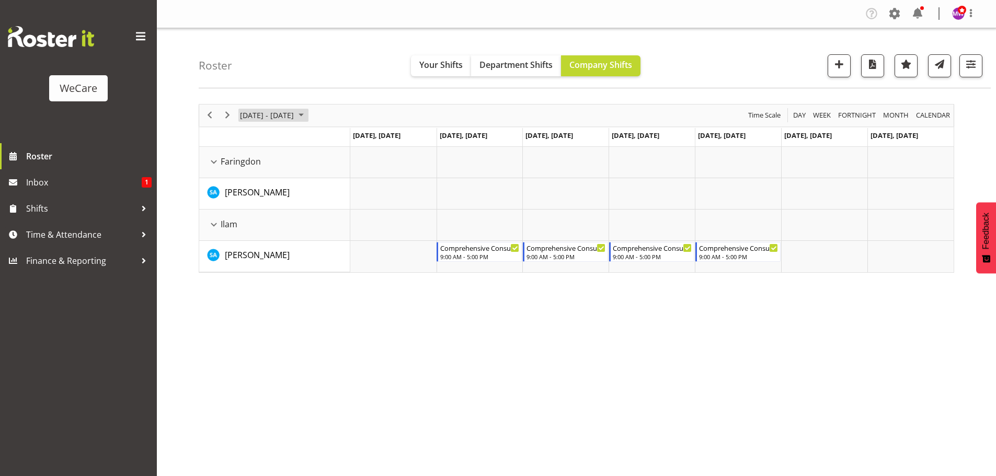
click at [280, 116] on span "[DATE] - [DATE]" at bounding box center [267, 115] width 56 height 13
click at [345, 142] on span "next month" at bounding box center [350, 141] width 18 height 19
click at [251, 194] on span "8" at bounding box center [251, 196] width 16 height 16
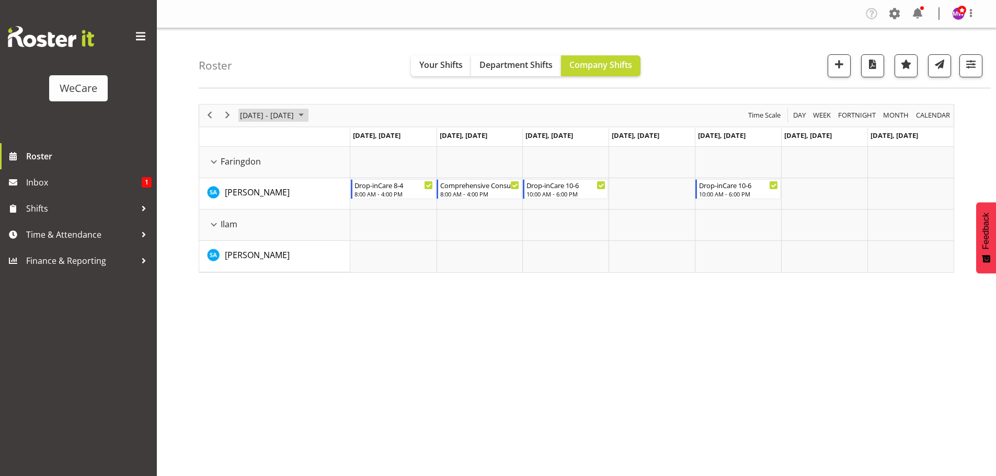
click at [295, 114] on span "[DATE] - [DATE]" at bounding box center [267, 115] width 56 height 13
click at [255, 214] on span "15" at bounding box center [251, 213] width 16 height 16
click at [264, 115] on span "[DATE] - [DATE]" at bounding box center [267, 115] width 56 height 13
click at [250, 231] on span "22" at bounding box center [251, 231] width 16 height 16
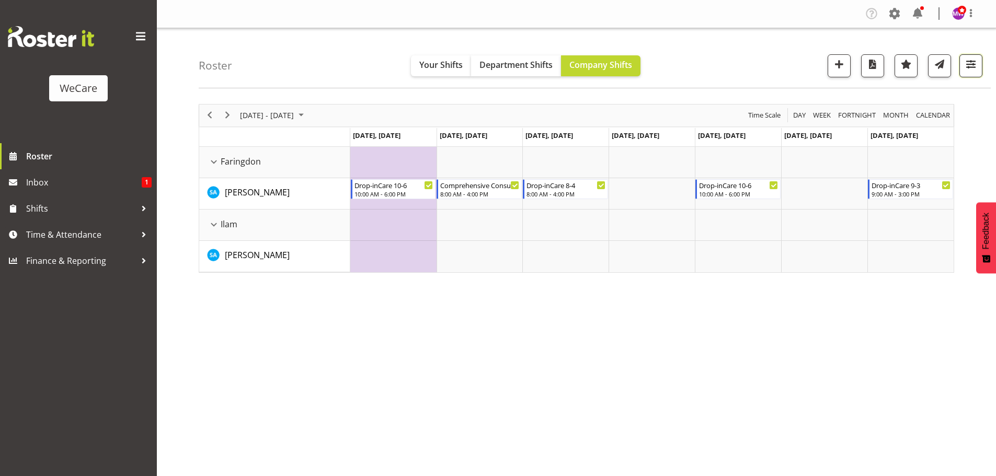
click at [973, 65] on span "button" at bounding box center [971, 64] width 14 height 14
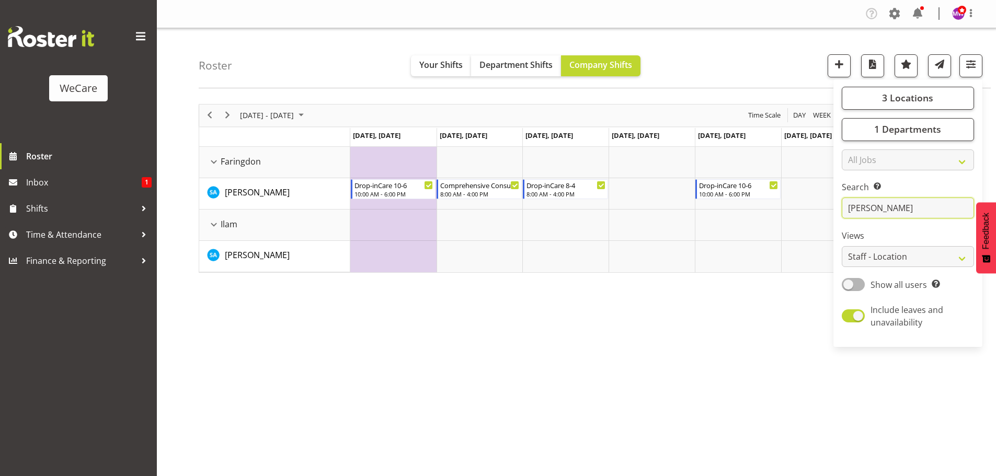
drag, startPoint x: 890, startPoint y: 209, endPoint x: 815, endPoint y: 212, distance: 74.8
click at [817, 212] on div "Roster Your Shifts Department Shifts Company Shifts 3 Locations Clear Business …" at bounding box center [576, 271] width 839 height 486
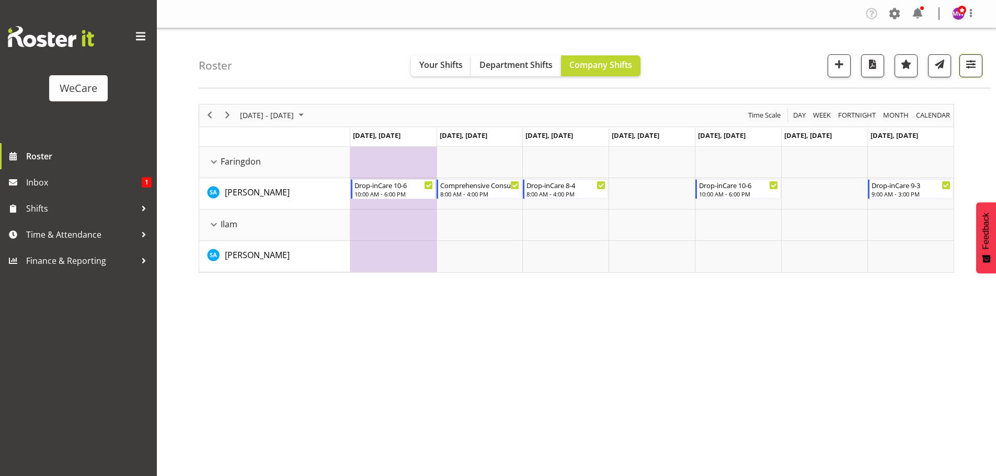
drag, startPoint x: 976, startPoint y: 62, endPoint x: 898, endPoint y: 222, distance: 177.9
click at [975, 62] on span "button" at bounding box center [971, 64] width 14 height 14
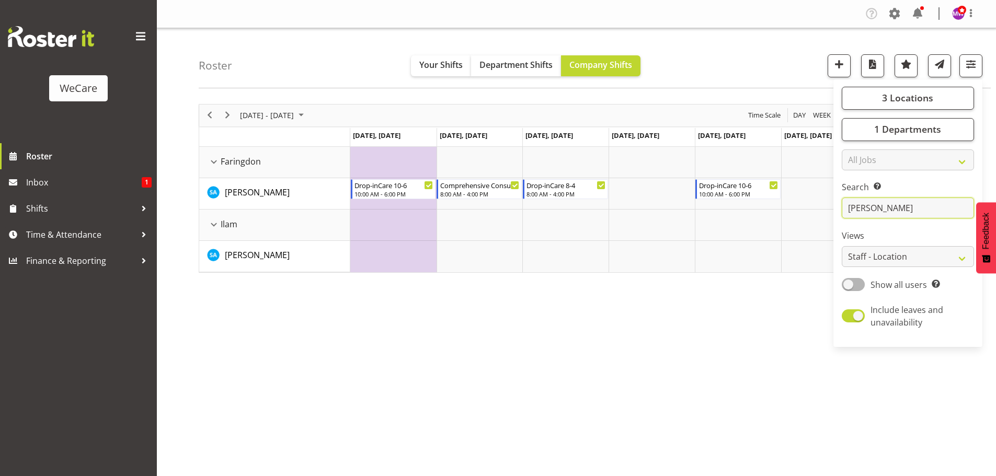
click at [899, 205] on input "[PERSON_NAME]" at bounding box center [908, 208] width 132 height 21
type input "s"
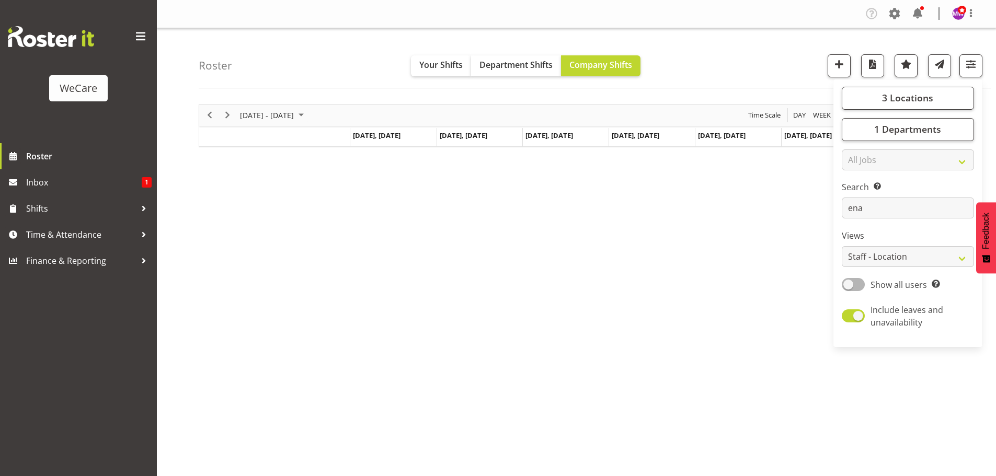
drag, startPoint x: 494, startPoint y: 305, endPoint x: 360, endPoint y: 221, distance: 159.0
click at [489, 301] on div "[DATE] - [DATE] [DATE] Day Week Fortnight Month calendar Month Agenda Time Scal…" at bounding box center [597, 305] width 797 height 418
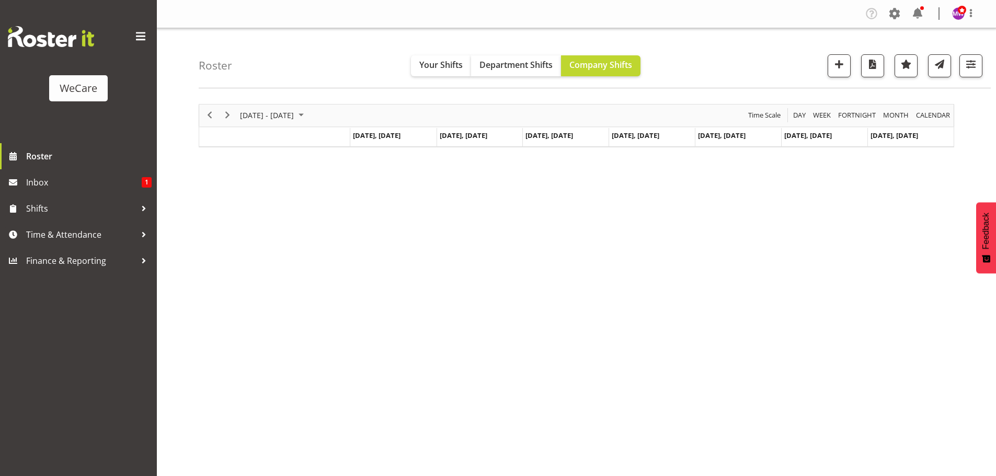
click at [286, 108] on div "[DATE] - [DATE]" at bounding box center [273, 116] width 74 height 22
click at [252, 176] on span "1" at bounding box center [251, 178] width 16 height 16
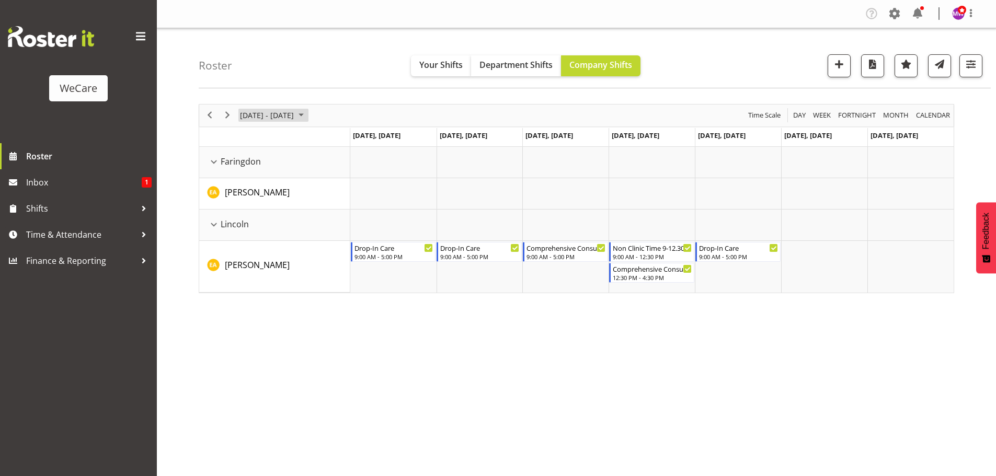
drag, startPoint x: 309, startPoint y: 113, endPoint x: 238, endPoint y: 211, distance: 120.9
click at [295, 113] on span "[DATE] - [DATE]" at bounding box center [267, 115] width 56 height 13
drag, startPoint x: 250, startPoint y: 192, endPoint x: 261, endPoint y: 217, distance: 27.1
click at [250, 193] on span "8" at bounding box center [251, 196] width 16 height 16
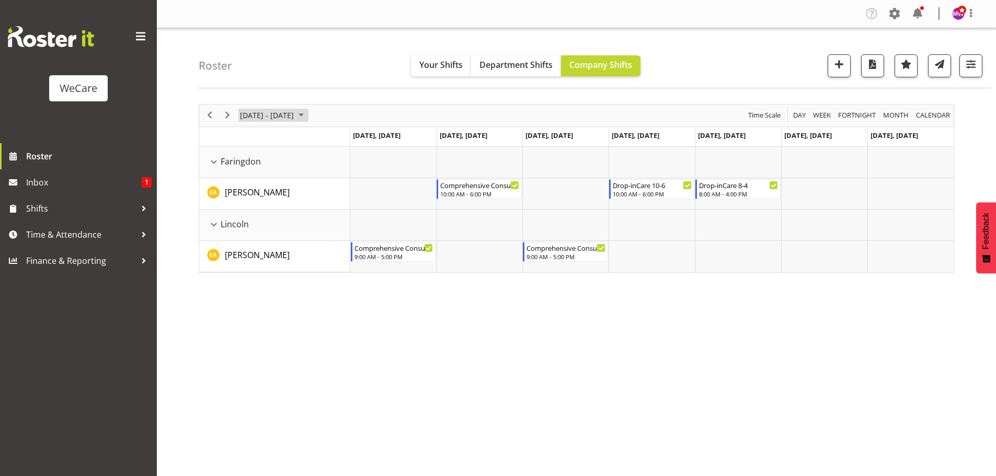
click at [258, 116] on span "[DATE] - [DATE]" at bounding box center [267, 115] width 56 height 13
click at [250, 205] on span "15" at bounding box center [251, 213] width 16 height 16
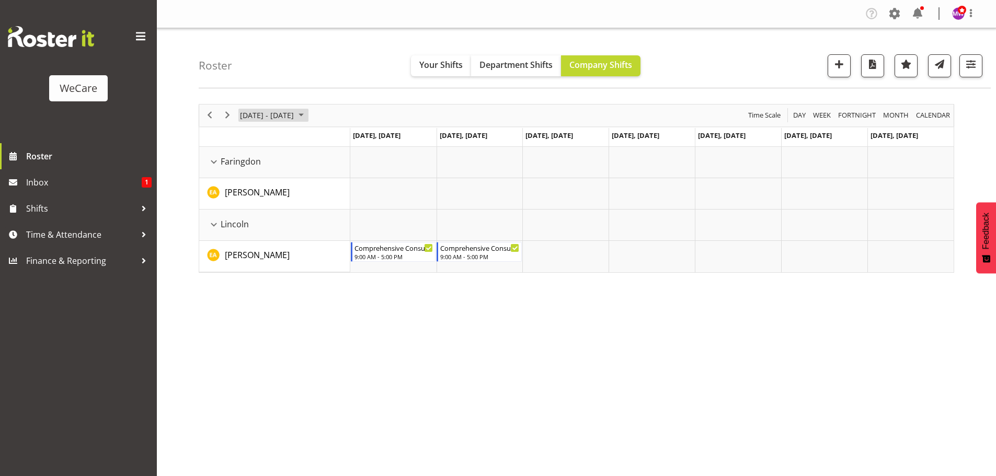
click at [294, 117] on span "[DATE] - [DATE]" at bounding box center [267, 115] width 56 height 13
click at [250, 224] on span "22" at bounding box center [251, 231] width 16 height 16
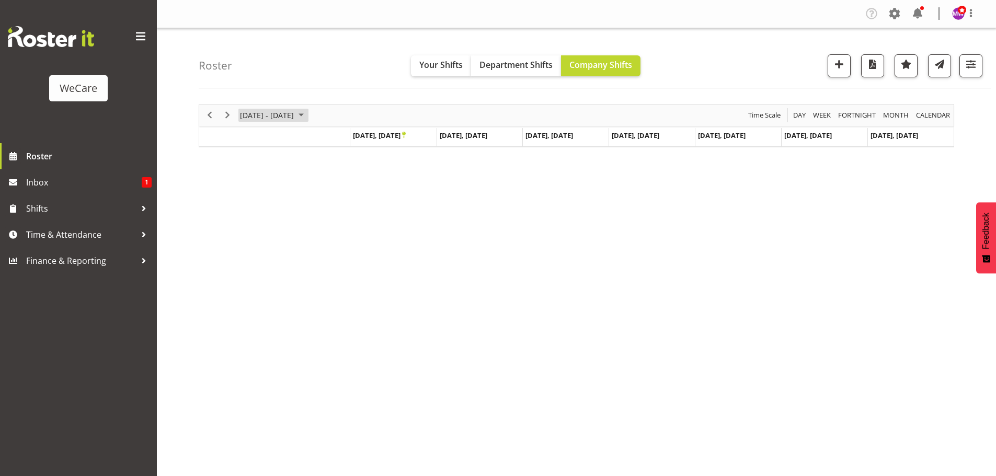
click at [252, 111] on span "[DATE] - [DATE]" at bounding box center [267, 115] width 56 height 13
drag, startPoint x: 247, startPoint y: 247, endPoint x: 273, endPoint y: 264, distance: 31.8
click at [247, 248] on span "29" at bounding box center [251, 249] width 16 height 16
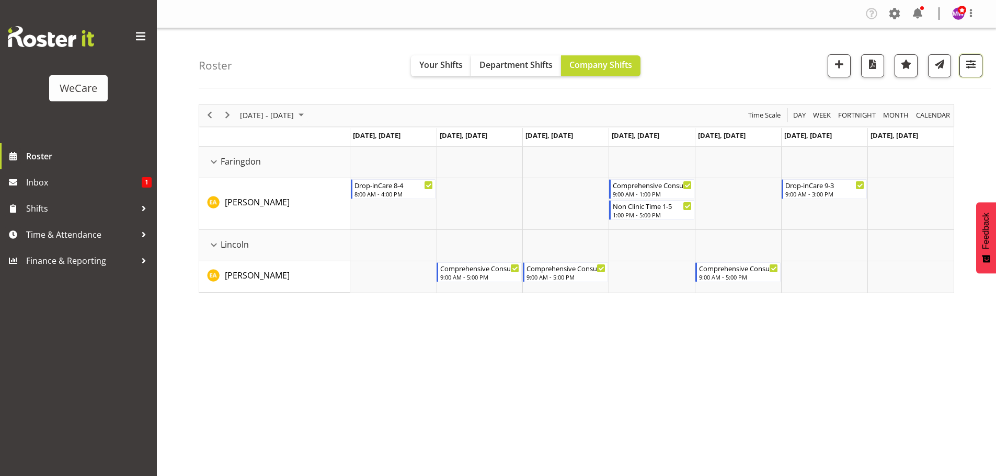
click at [961, 60] on button "button" at bounding box center [970, 65] width 23 height 23
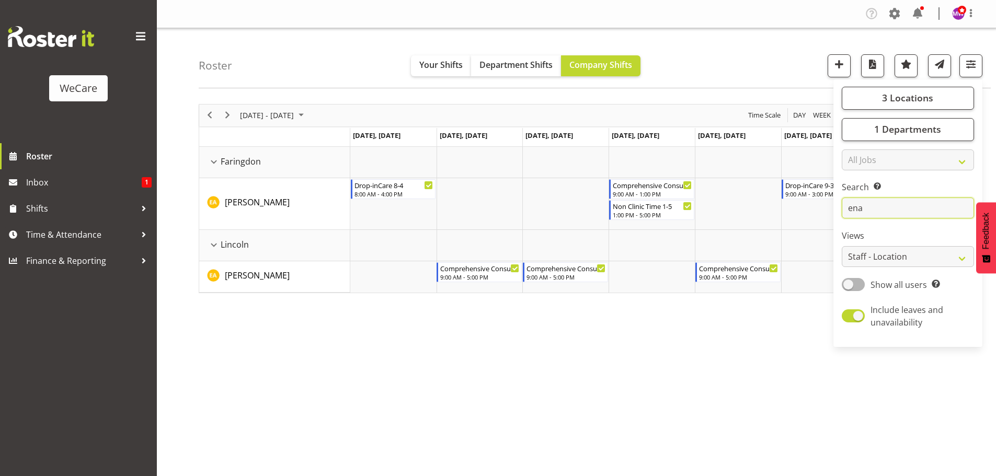
click at [883, 211] on input "ena" at bounding box center [908, 208] width 132 height 21
type input "e"
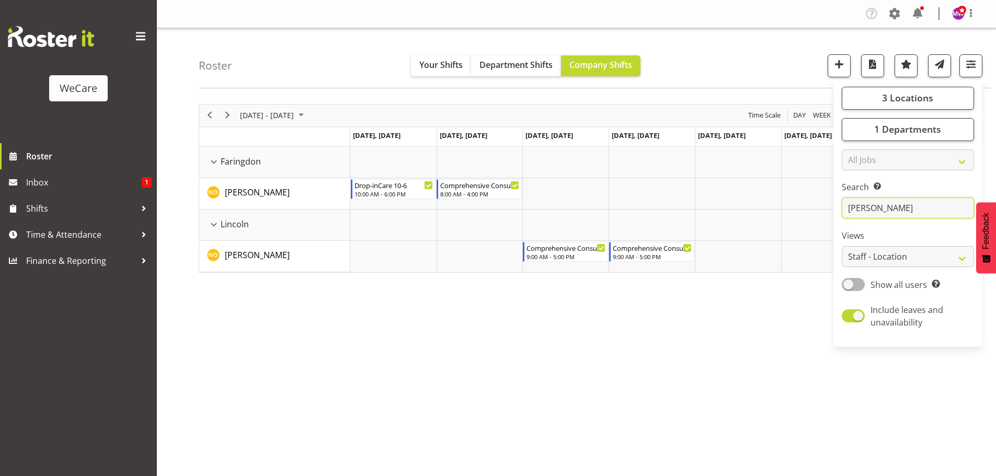
type input "[PERSON_NAME]"
drag, startPoint x: 592, startPoint y: 449, endPoint x: 592, endPoint y: 441, distance: 8.4
click at [592, 445] on div "[DATE] - [DATE] [DATE] Day Week Fortnight Month calendar Month Agenda Time Scal…" at bounding box center [597, 305] width 797 height 418
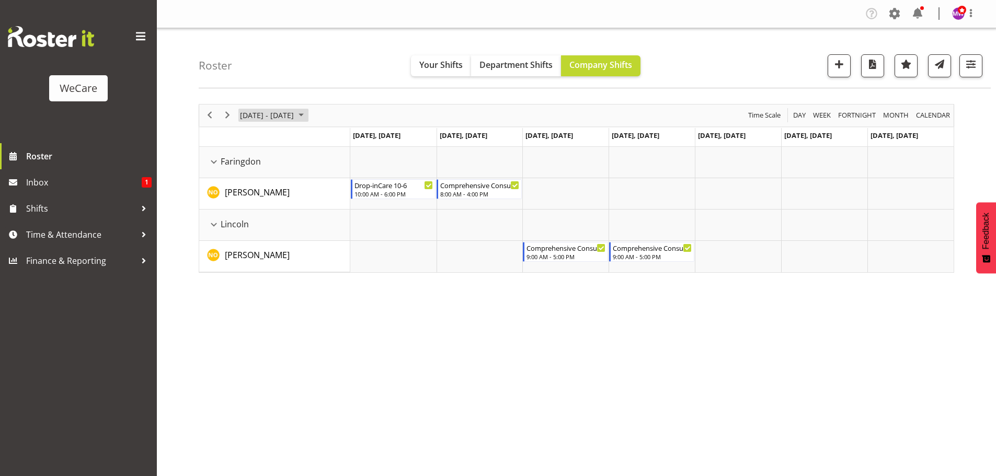
click at [284, 121] on div "[DATE] - [DATE]" at bounding box center [273, 116] width 74 height 22
click at [284, 117] on span "[DATE] - [DATE]" at bounding box center [267, 115] width 56 height 13
click at [285, 118] on span "[DATE] - [DATE]" at bounding box center [267, 115] width 56 height 13
drag, startPoint x: 250, startPoint y: 175, endPoint x: 341, endPoint y: 238, distance: 110.8
click at [250, 175] on span "1" at bounding box center [251, 178] width 16 height 16
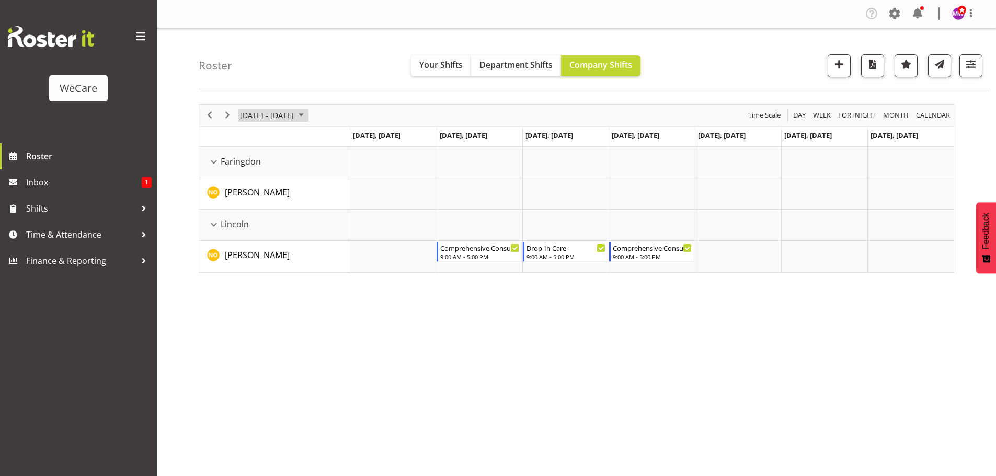
click at [290, 111] on span "[DATE] - [DATE]" at bounding box center [267, 115] width 56 height 13
click at [256, 198] on span "8" at bounding box center [251, 196] width 16 height 16
